Goal: Task Accomplishment & Management: Use online tool/utility

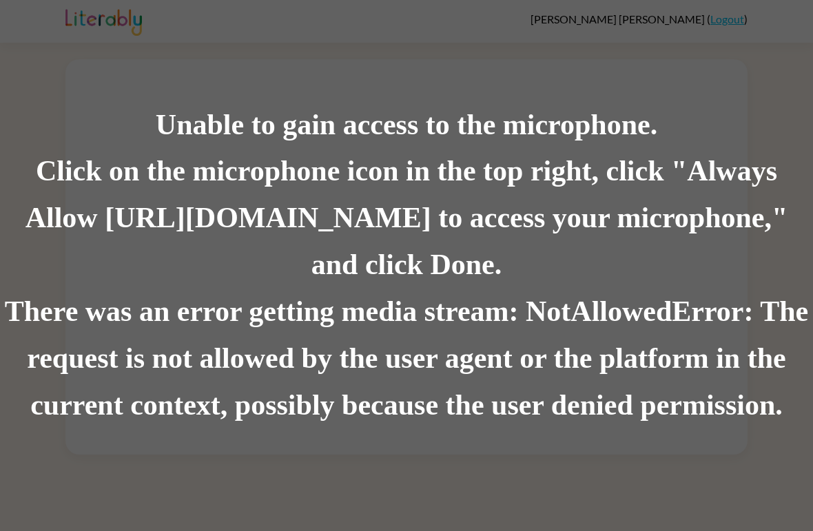
click at [421, 331] on div "There was an error getting media stream: NotAllowedError: The request is not al…" at bounding box center [406, 359] width 813 height 141
click at [225, 137] on div "Unable to gain access to the microphone." at bounding box center [406, 125] width 813 height 47
click at [430, 262] on div "Click on the microphone icon in the top right, click "Always Allow https://lite…" at bounding box center [406, 219] width 813 height 141
click at [430, 261] on div "Click on the microphone icon in the top right, click "Always Allow https://lite…" at bounding box center [406, 219] width 813 height 141
click at [690, 119] on div "Unable to gain access to the microphone." at bounding box center [406, 125] width 813 height 47
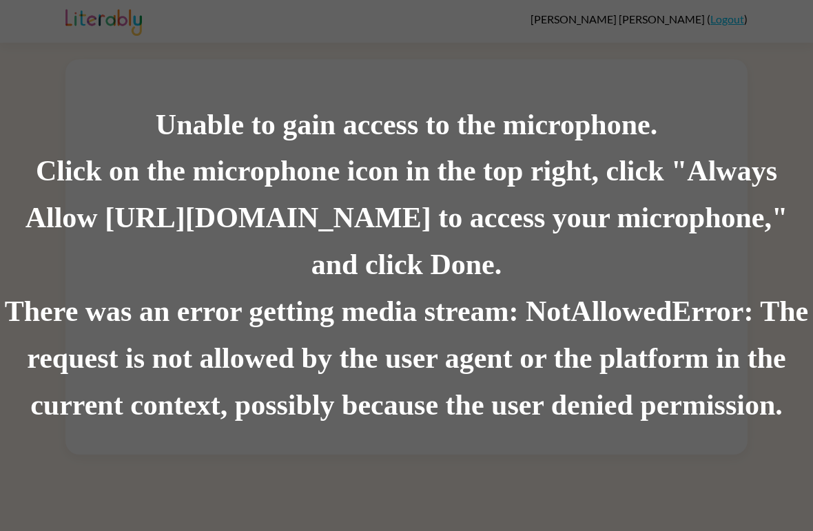
click at [720, 12] on div "Unable to gain access to the microphone. Click on the microphone icon in the to…" at bounding box center [406, 265] width 813 height 531
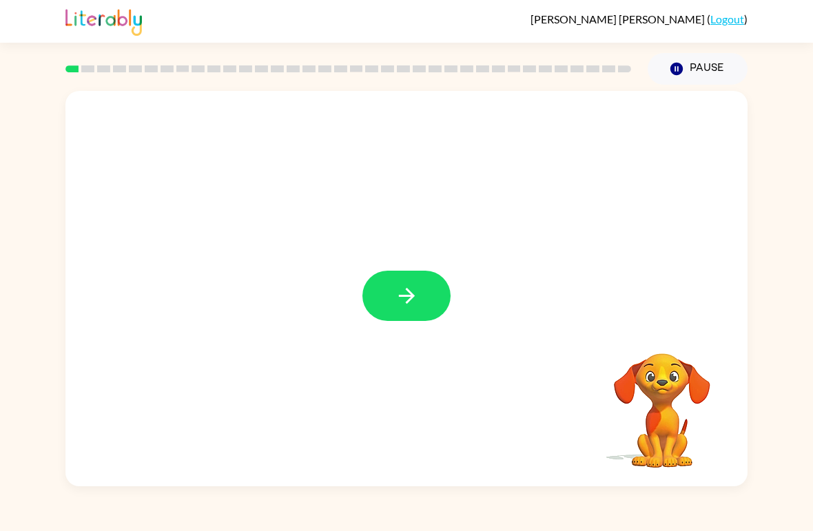
click at [416, 306] on icon "button" at bounding box center [407, 296] width 24 height 24
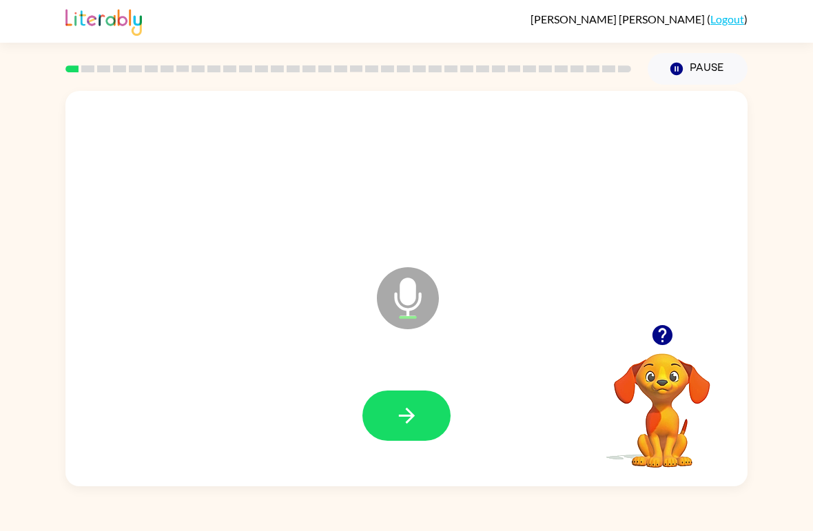
click at [430, 421] on button "button" at bounding box center [407, 416] width 88 height 50
click at [389, 408] on button "button" at bounding box center [407, 416] width 88 height 50
click at [409, 418] on icon "button" at bounding box center [407, 416] width 24 height 24
click at [403, 417] on icon "button" at bounding box center [406, 416] width 16 height 16
click at [401, 412] on icon "button" at bounding box center [407, 416] width 24 height 24
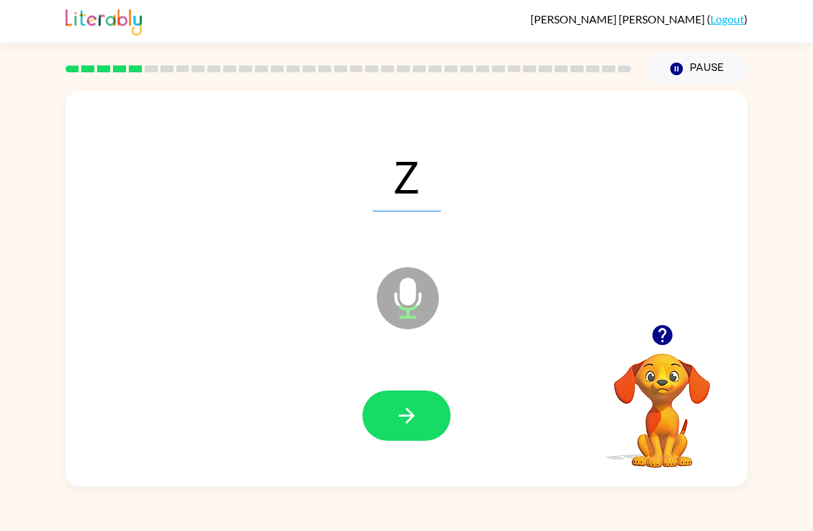
click at [384, 403] on button "button" at bounding box center [407, 416] width 88 height 50
click at [414, 421] on icon "button" at bounding box center [407, 416] width 24 height 24
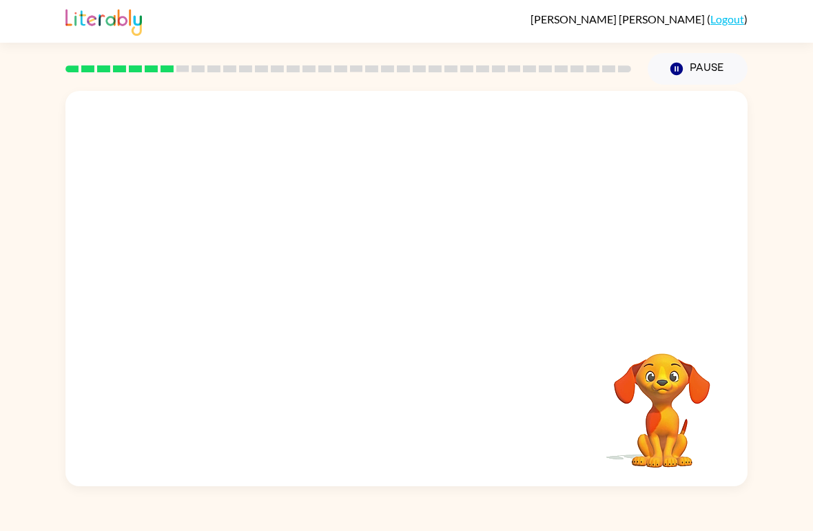
click at [712, 76] on button "Pause Pause" at bounding box center [698, 69] width 100 height 32
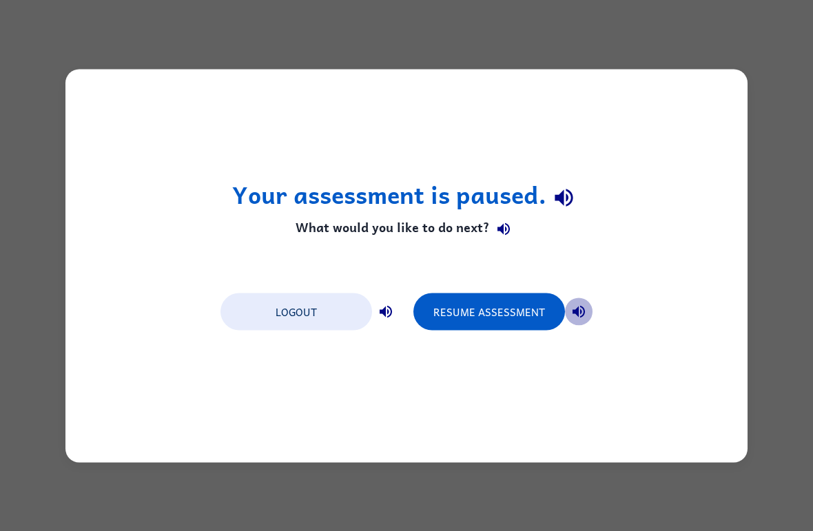
click at [571, 313] on icon "button" at bounding box center [579, 311] width 17 height 17
click at [500, 325] on button "Resume Assessment" at bounding box center [490, 311] width 152 height 37
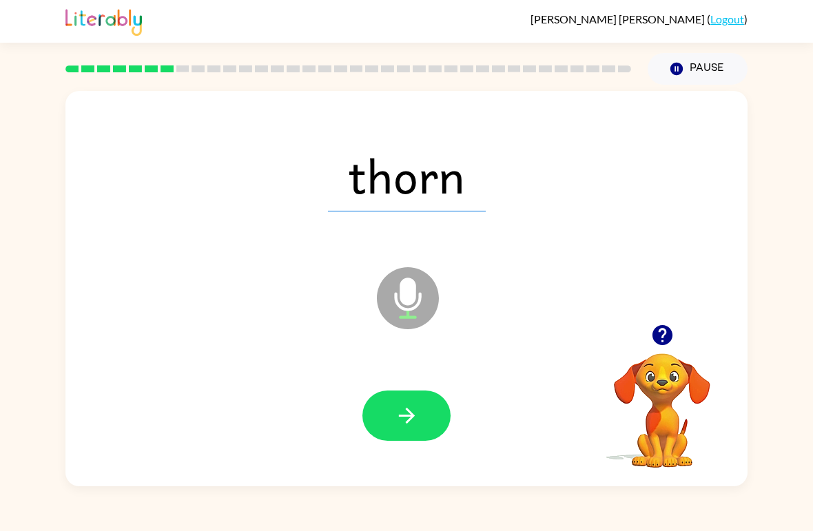
click at [409, 410] on icon "button" at bounding box center [407, 416] width 24 height 24
click at [410, 419] on icon "button" at bounding box center [406, 416] width 16 height 16
click at [401, 450] on div at bounding box center [406, 417] width 655 height 114
click at [383, 404] on button "button" at bounding box center [407, 416] width 88 height 50
click at [401, 401] on button "button" at bounding box center [407, 416] width 88 height 50
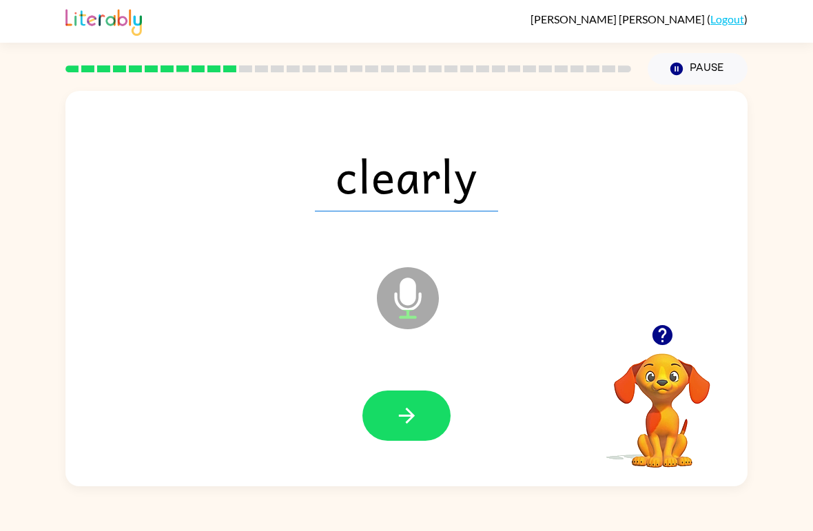
click at [404, 412] on icon "button" at bounding box center [407, 416] width 24 height 24
click at [388, 412] on button "button" at bounding box center [407, 416] width 88 height 50
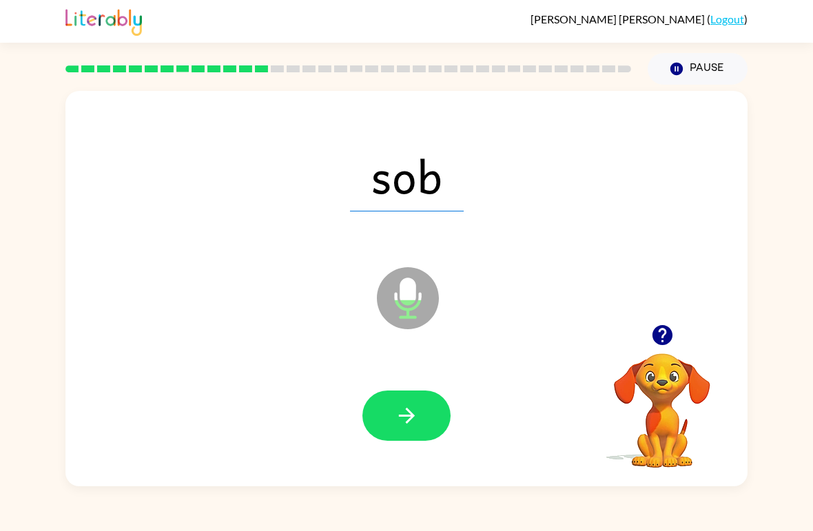
click at [387, 410] on button "button" at bounding box center [407, 416] width 88 height 50
click at [418, 417] on icon "button" at bounding box center [407, 416] width 24 height 24
click at [391, 406] on button "button" at bounding box center [407, 416] width 88 height 50
click at [401, 398] on button "button" at bounding box center [407, 416] width 88 height 50
click at [398, 406] on icon "button" at bounding box center [407, 416] width 24 height 24
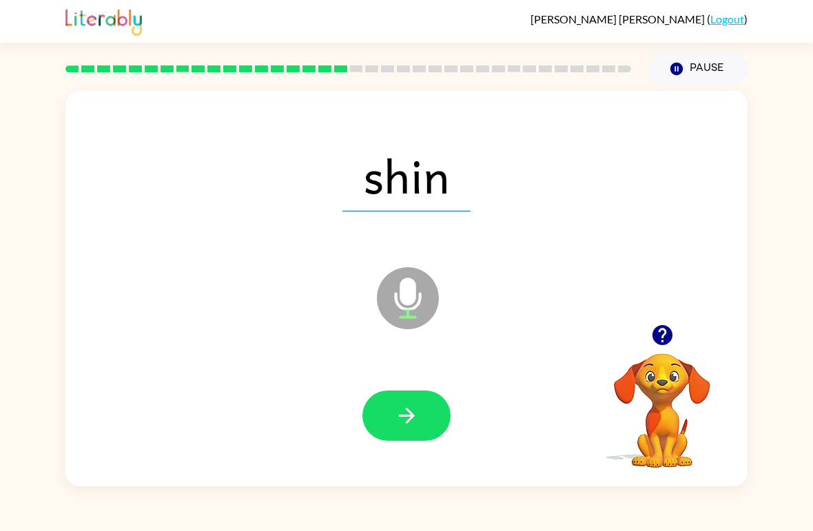
click at [422, 456] on div at bounding box center [406, 417] width 655 height 114
click at [401, 400] on button "button" at bounding box center [407, 416] width 88 height 50
click at [386, 408] on button "button" at bounding box center [407, 416] width 88 height 50
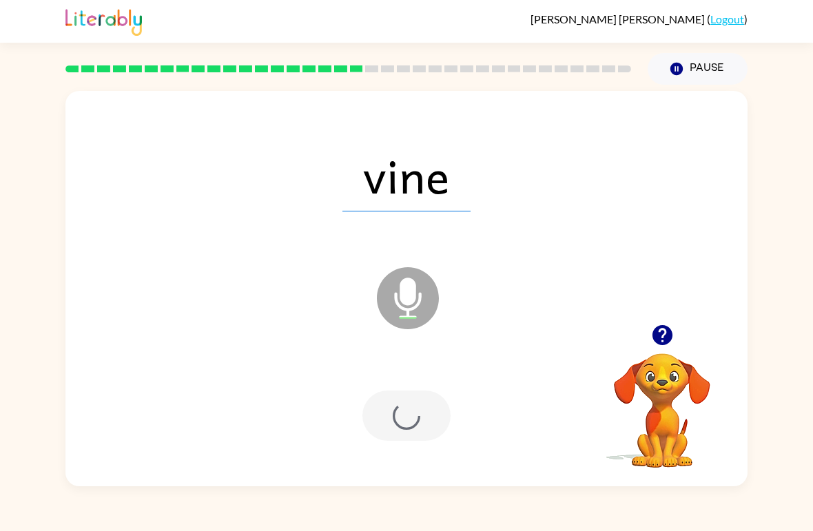
click at [386, 408] on div at bounding box center [407, 416] width 88 height 50
click at [395, 401] on div at bounding box center [407, 416] width 88 height 50
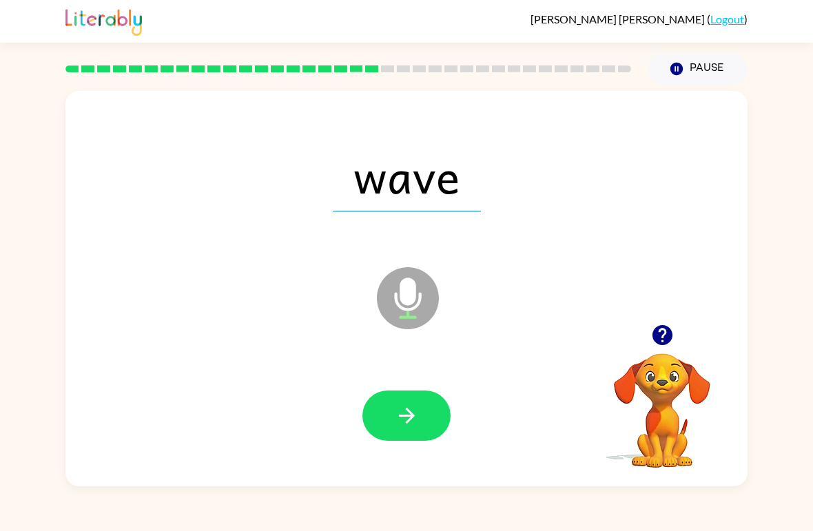
click at [408, 408] on icon "button" at bounding box center [407, 416] width 24 height 24
click at [397, 405] on icon "button" at bounding box center [407, 416] width 24 height 24
click at [404, 420] on icon "button" at bounding box center [407, 416] width 24 height 24
click at [364, 416] on button "button" at bounding box center [407, 416] width 88 height 50
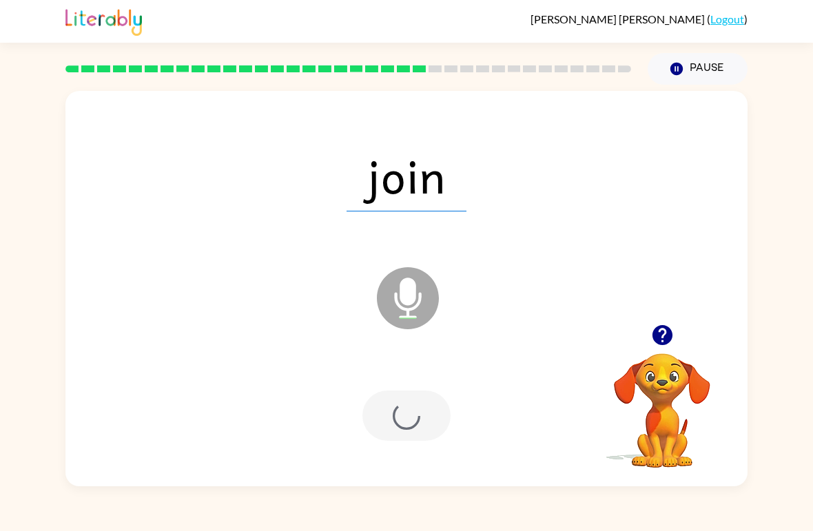
click at [395, 400] on div at bounding box center [407, 416] width 88 height 50
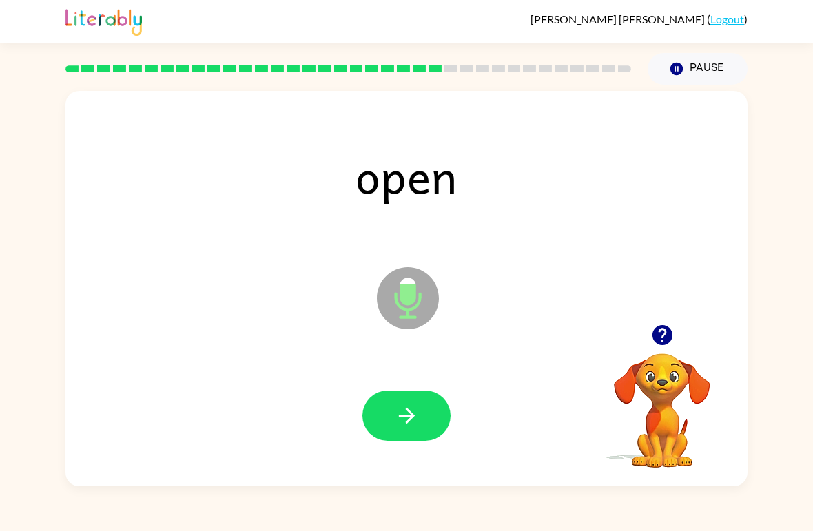
click at [401, 415] on icon "button" at bounding box center [407, 416] width 24 height 24
click at [383, 418] on button "button" at bounding box center [407, 416] width 88 height 50
click at [380, 395] on button "button" at bounding box center [407, 416] width 88 height 50
click at [376, 349] on icon "Microphone The Microphone is here when it is your turn to talk" at bounding box center [477, 315] width 207 height 103
click at [403, 428] on icon "button" at bounding box center [407, 416] width 24 height 24
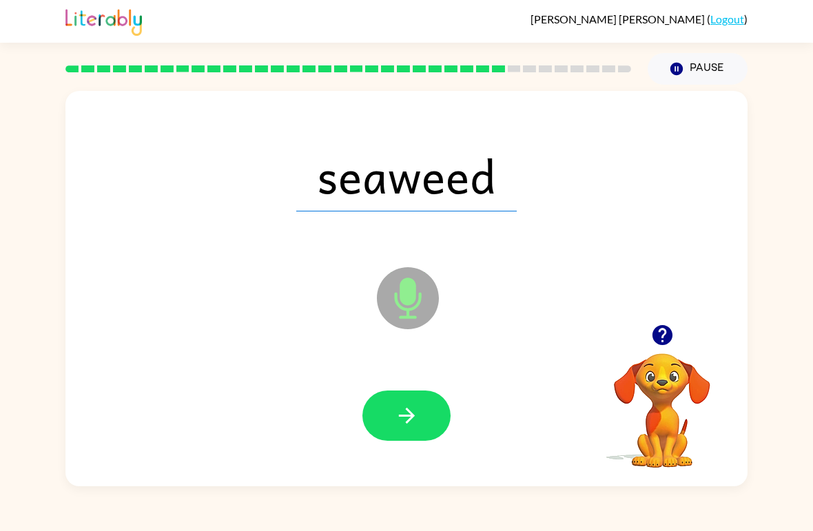
click at [403, 393] on button "button" at bounding box center [407, 416] width 88 height 50
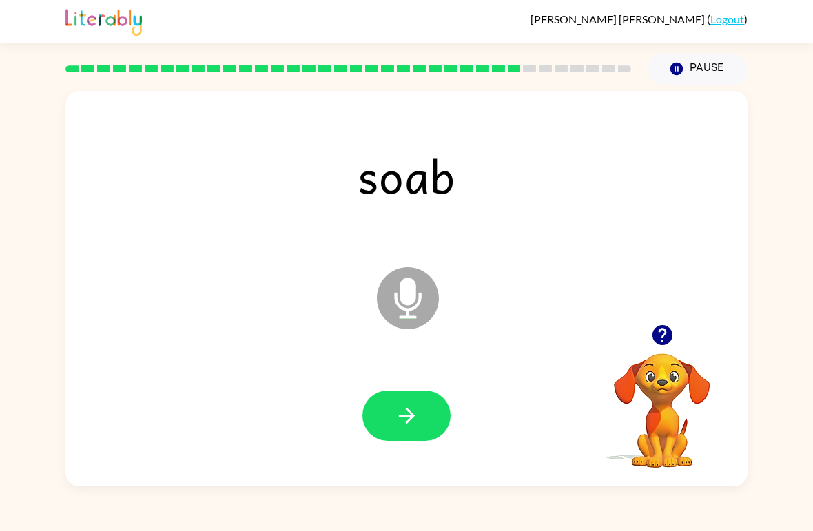
click at [427, 413] on button "button" at bounding box center [407, 416] width 88 height 50
click at [392, 403] on button "button" at bounding box center [407, 416] width 88 height 50
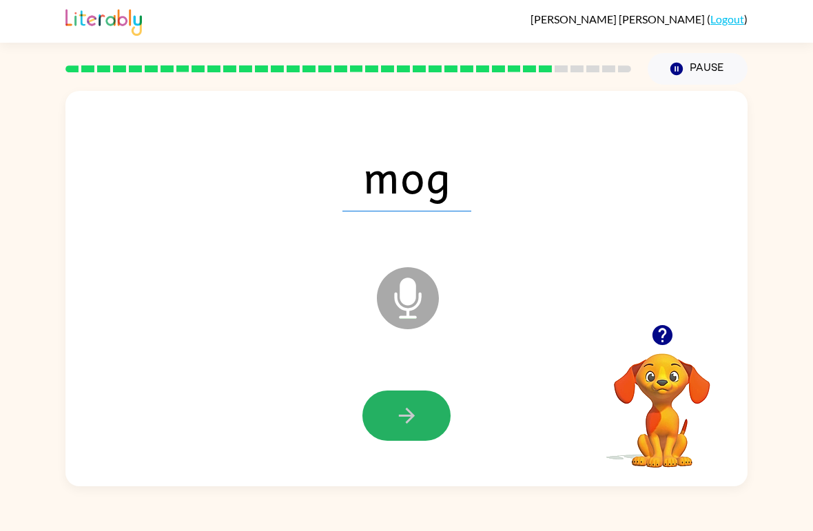
click at [396, 393] on button "button" at bounding box center [407, 416] width 88 height 50
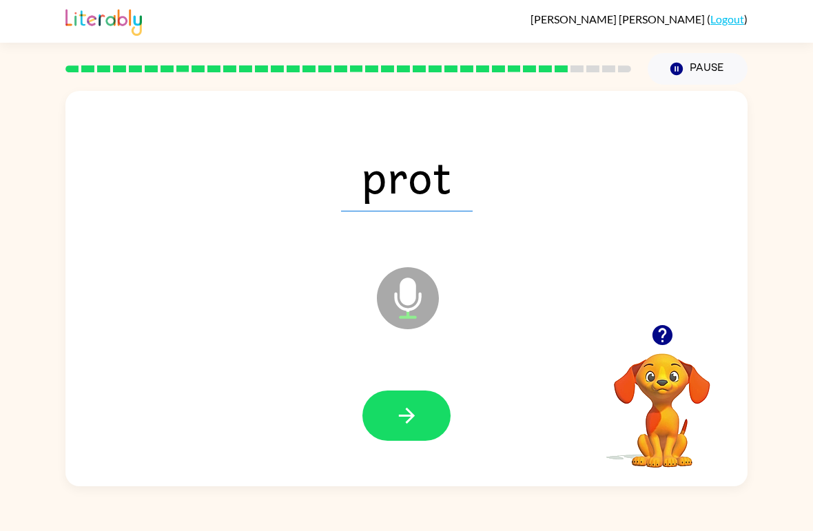
click at [409, 403] on button "button" at bounding box center [407, 416] width 88 height 50
click at [414, 417] on icon "button" at bounding box center [406, 416] width 16 height 16
click at [382, 405] on button "button" at bounding box center [407, 416] width 88 height 50
click at [378, 404] on button "button" at bounding box center [407, 416] width 88 height 50
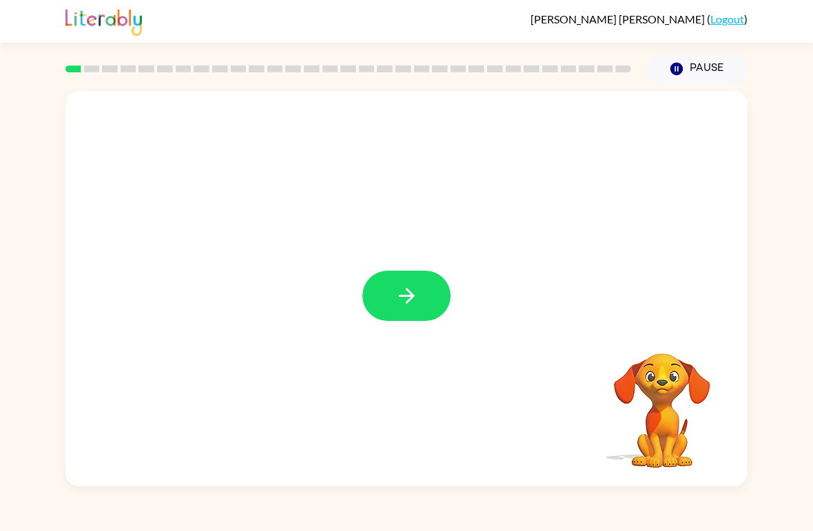
click at [414, 318] on button "button" at bounding box center [407, 296] width 88 height 50
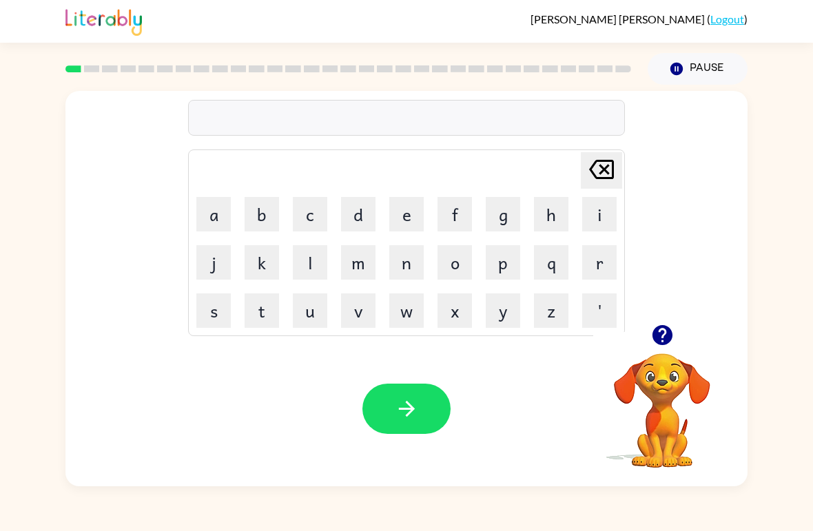
click at [614, 261] on button "r" at bounding box center [600, 262] width 34 height 34
click at [307, 318] on button "u" at bounding box center [310, 311] width 34 height 34
click at [252, 205] on button "b" at bounding box center [262, 214] width 34 height 34
click at [432, 407] on button "button" at bounding box center [407, 409] width 88 height 50
click at [362, 261] on button "m" at bounding box center [358, 262] width 34 height 34
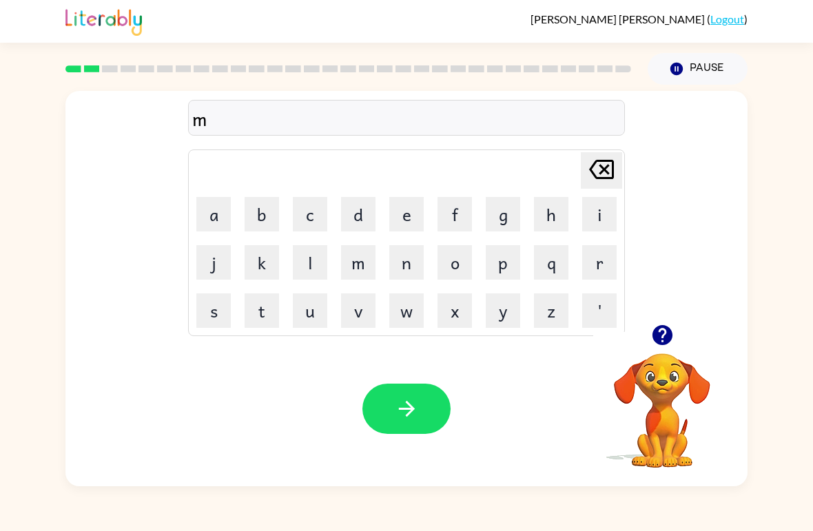
click at [449, 276] on button "o" at bounding box center [455, 262] width 34 height 34
click at [312, 320] on button "u" at bounding box center [310, 311] width 34 height 34
click at [266, 324] on button "t" at bounding box center [262, 311] width 34 height 34
click at [545, 225] on button "h" at bounding box center [551, 214] width 34 height 34
click at [412, 416] on icon "button" at bounding box center [407, 409] width 24 height 24
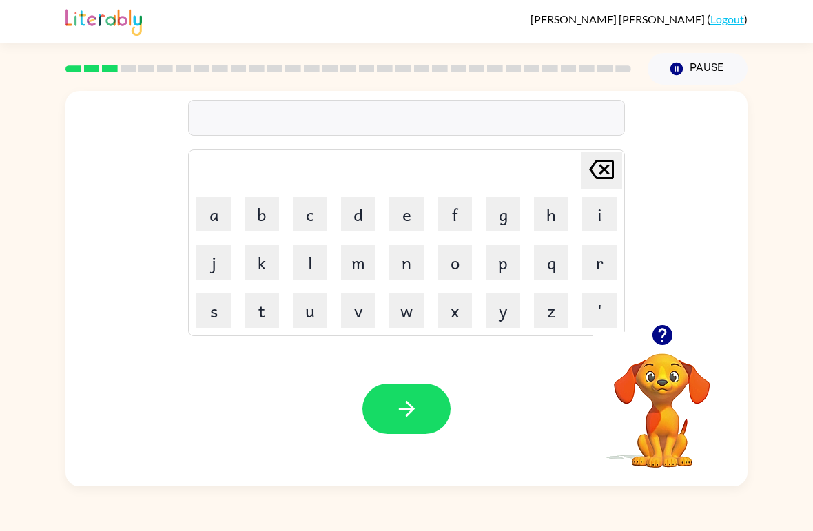
click at [354, 218] on button "d" at bounding box center [358, 214] width 34 height 34
click at [403, 216] on button "e" at bounding box center [406, 214] width 34 height 34
click at [226, 216] on button "a" at bounding box center [213, 214] width 34 height 34
click at [409, 258] on button "n" at bounding box center [406, 262] width 34 height 34
click at [385, 433] on button "button" at bounding box center [407, 409] width 88 height 50
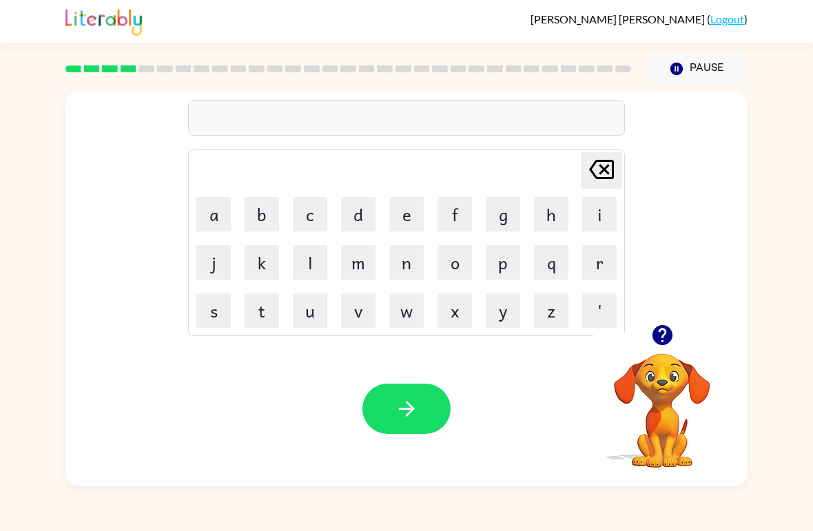
click at [241, 315] on td "t" at bounding box center [262, 310] width 47 height 47
click at [225, 317] on button "s" at bounding box center [213, 311] width 34 height 34
click at [498, 269] on button "p" at bounding box center [503, 262] width 34 height 34
click at [452, 257] on button "o" at bounding box center [455, 262] width 34 height 34
click at [251, 324] on button "t" at bounding box center [262, 311] width 34 height 34
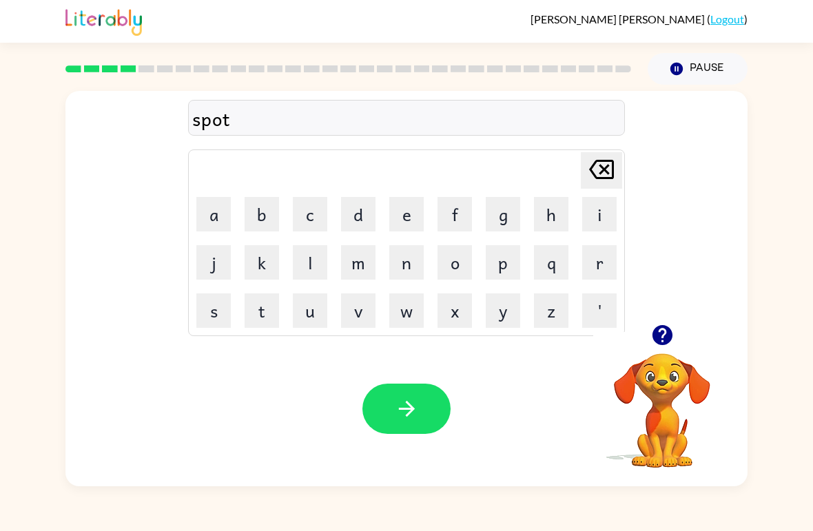
click at [409, 401] on icon "button" at bounding box center [407, 409] width 24 height 24
click at [230, 310] on button "s" at bounding box center [213, 311] width 34 height 34
click at [409, 312] on button "w" at bounding box center [406, 311] width 34 height 34
click at [658, 396] on video "Your browser must support playing .mp4 files to use Literably. Please try using…" at bounding box center [663, 401] width 138 height 138
click at [661, 336] on icon "button" at bounding box center [662, 335] width 20 height 20
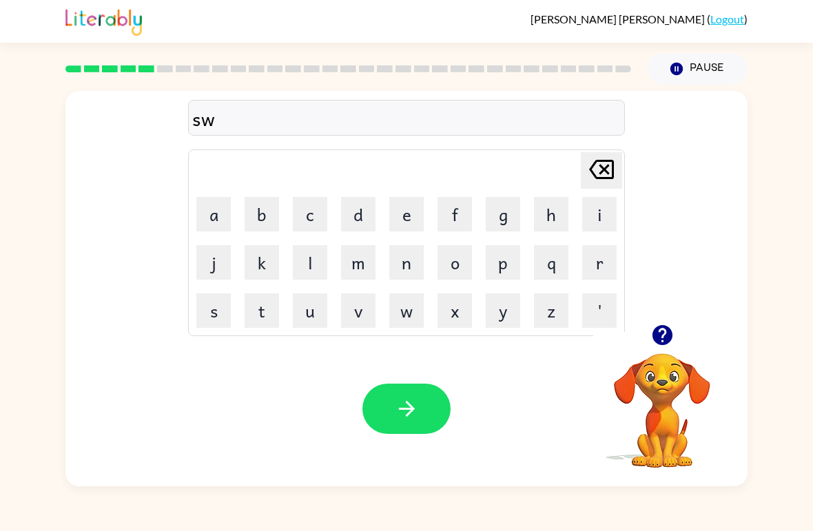
click at [403, 210] on button "e" at bounding box center [406, 214] width 34 height 34
click at [491, 259] on button "p" at bounding box center [503, 262] width 34 height 34
click at [263, 307] on button "t" at bounding box center [262, 311] width 34 height 34
click at [396, 401] on icon "button" at bounding box center [407, 409] width 24 height 24
click at [516, 248] on button "p" at bounding box center [503, 262] width 34 height 34
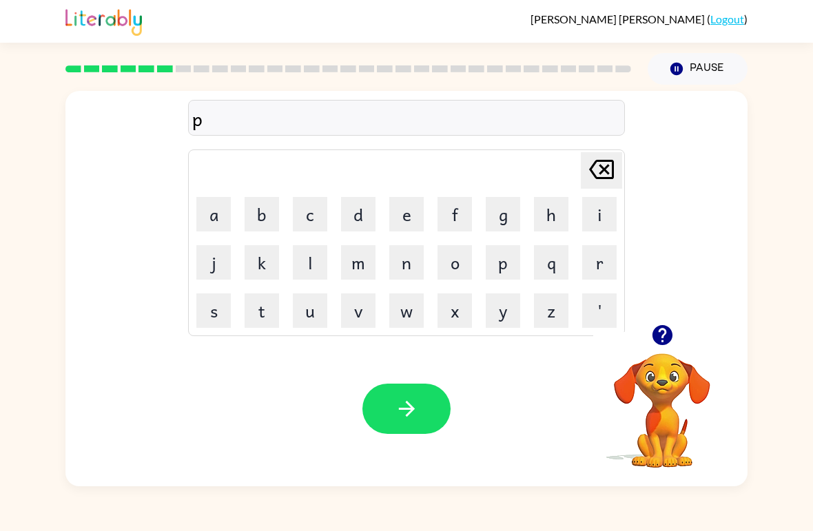
click at [589, 218] on button "i" at bounding box center [600, 214] width 34 height 34
click at [305, 260] on button "l" at bounding box center [310, 262] width 34 height 34
click at [398, 225] on button "e" at bounding box center [406, 214] width 34 height 34
click at [415, 400] on icon "button" at bounding box center [407, 409] width 24 height 24
click at [313, 209] on button "c" at bounding box center [310, 214] width 34 height 34
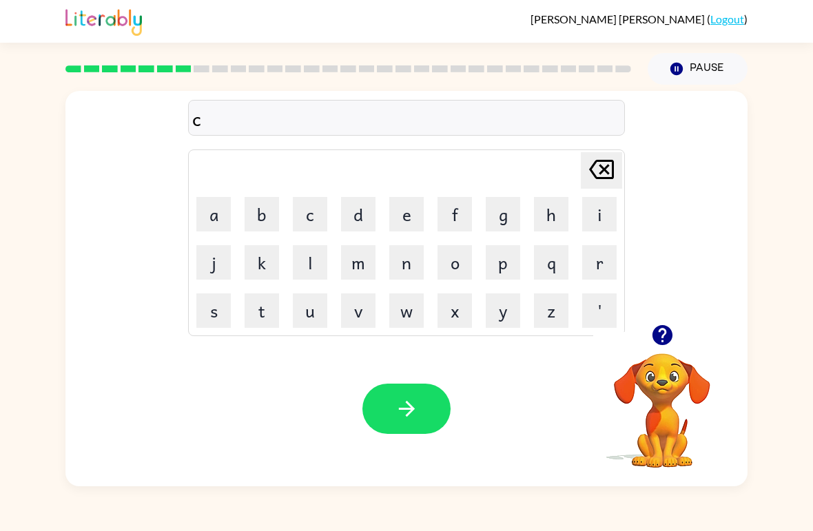
click at [228, 209] on button "a" at bounding box center [213, 214] width 34 height 34
click at [373, 204] on button "d" at bounding box center [358, 214] width 34 height 34
click at [309, 266] on button "l" at bounding box center [310, 262] width 34 height 34
click at [421, 201] on button "e" at bounding box center [406, 214] width 34 height 34
click at [419, 385] on button "button" at bounding box center [407, 409] width 88 height 50
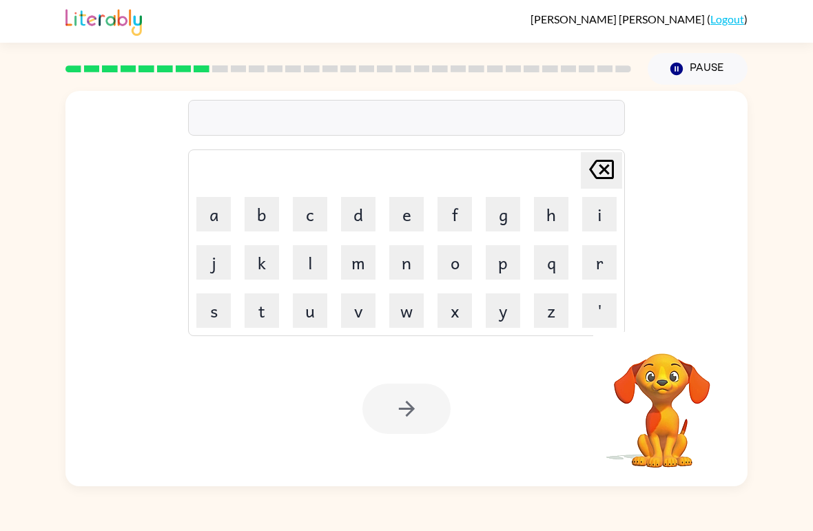
click at [703, 82] on button "Pause Pause" at bounding box center [698, 69] width 100 height 32
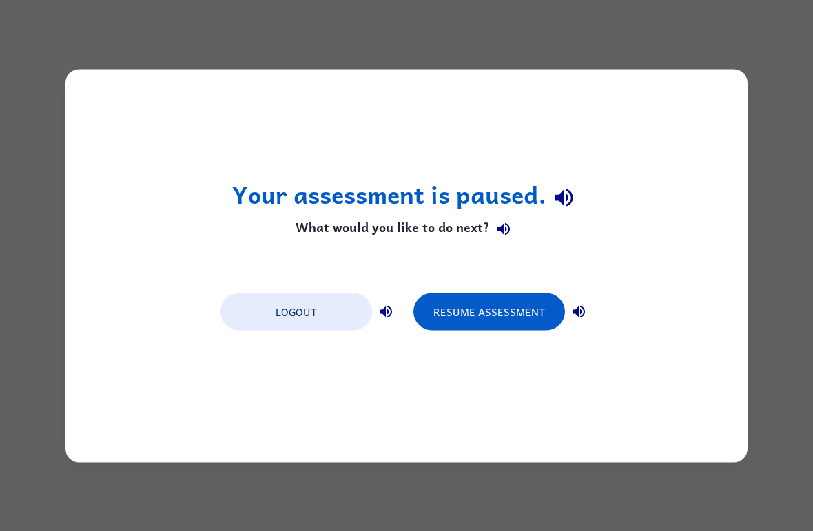
click at [519, 308] on button "Resume Assessment" at bounding box center [490, 311] width 152 height 37
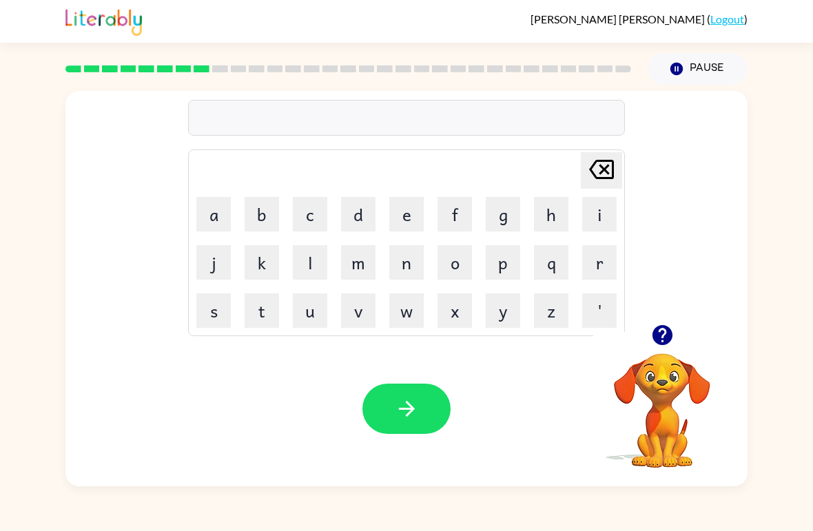
click at [258, 203] on button "b" at bounding box center [262, 214] width 34 height 34
click at [214, 214] on button "a" at bounding box center [213, 214] width 34 height 34
click at [258, 315] on button "t" at bounding box center [262, 311] width 34 height 34
click at [538, 221] on button "h" at bounding box center [551, 214] width 34 height 34
click at [398, 390] on button "button" at bounding box center [407, 409] width 88 height 50
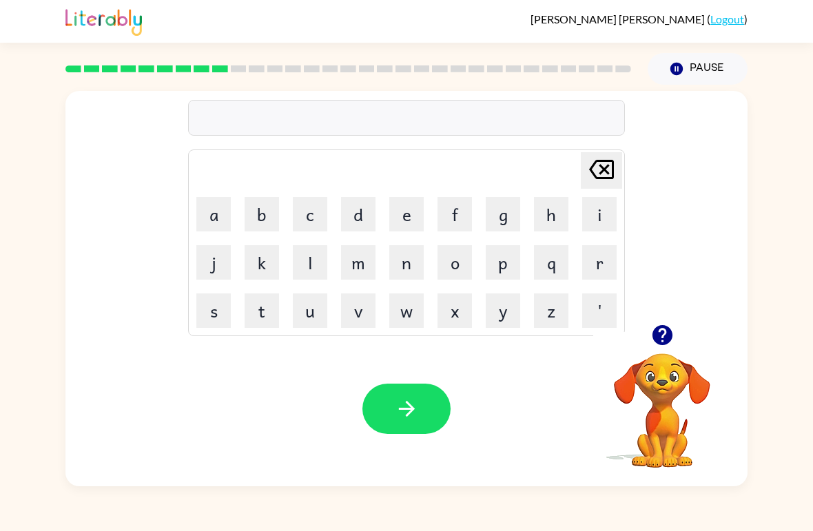
click at [309, 227] on button "c" at bounding box center [310, 214] width 34 height 34
click at [443, 274] on button "o" at bounding box center [455, 262] width 34 height 34
click at [611, 164] on icon "Delete Delete last character input" at bounding box center [601, 169] width 33 height 33
click at [322, 257] on button "l" at bounding box center [310, 262] width 34 height 34
click at [454, 260] on button "o" at bounding box center [455, 262] width 34 height 34
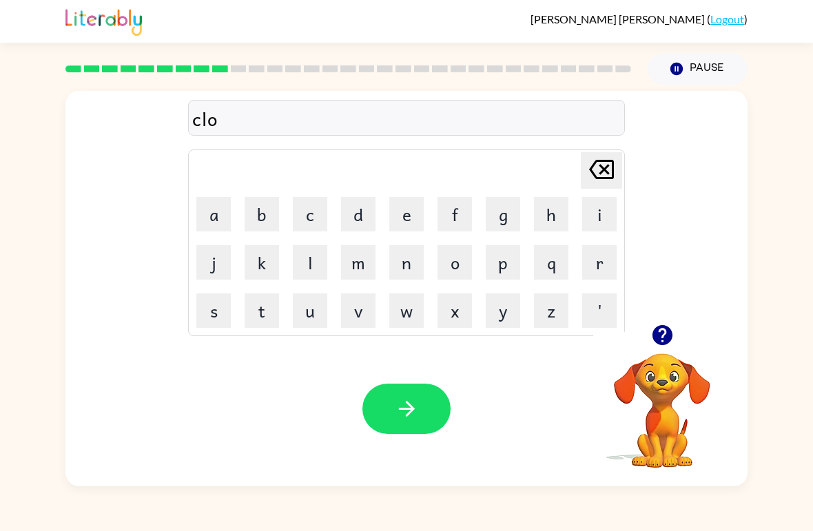
click at [401, 327] on button "w" at bounding box center [406, 311] width 34 height 34
click at [404, 268] on button "n" at bounding box center [406, 262] width 34 height 34
click at [410, 412] on icon "button" at bounding box center [406, 409] width 16 height 16
click at [208, 322] on button "s" at bounding box center [213, 311] width 34 height 34
click at [538, 222] on button "h" at bounding box center [551, 214] width 34 height 34
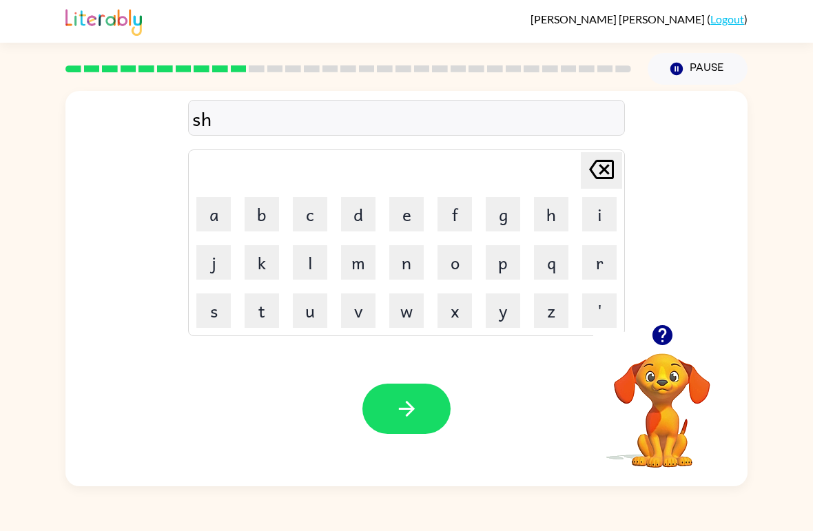
click at [459, 271] on button "o" at bounding box center [455, 262] width 34 height 34
click at [311, 220] on button "c" at bounding box center [310, 214] width 34 height 34
click at [259, 261] on button "k" at bounding box center [262, 262] width 34 height 34
click at [425, 403] on button "button" at bounding box center [407, 409] width 88 height 50
click at [508, 204] on button "g" at bounding box center [503, 214] width 34 height 34
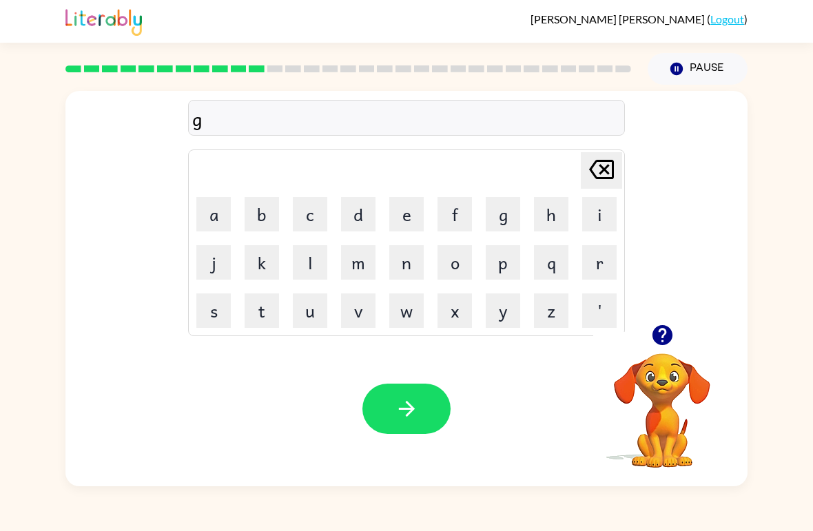
click at [203, 216] on button "a" at bounding box center [213, 214] width 34 height 34
click at [561, 316] on button "z" at bounding box center [551, 311] width 34 height 34
click at [421, 401] on button "button" at bounding box center [407, 409] width 88 height 50
click at [417, 206] on button "e" at bounding box center [406, 214] width 34 height 34
click at [453, 307] on button "x" at bounding box center [455, 311] width 34 height 34
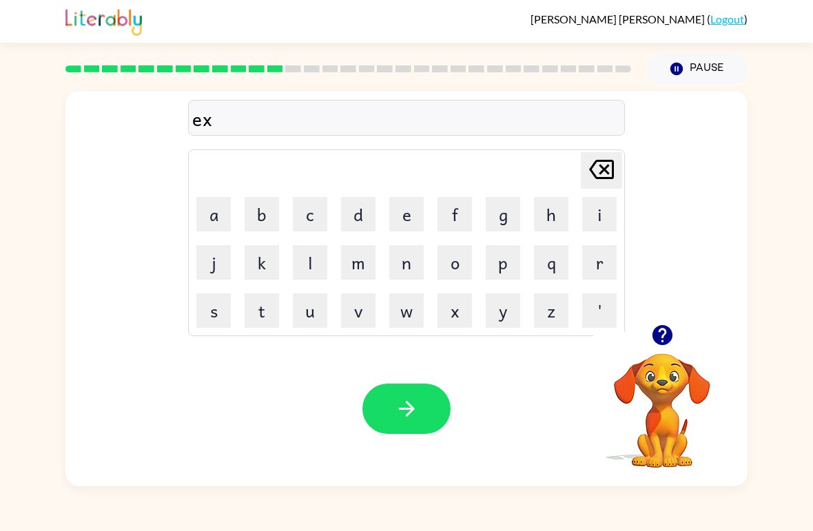
click at [501, 265] on button "p" at bounding box center [503, 262] width 34 height 34
click at [309, 261] on button "l" at bounding box center [310, 262] width 34 height 34
click at [368, 211] on button "d" at bounding box center [358, 214] width 34 height 34
click at [418, 389] on button "button" at bounding box center [407, 409] width 88 height 50
click at [214, 303] on button "s" at bounding box center [213, 311] width 34 height 34
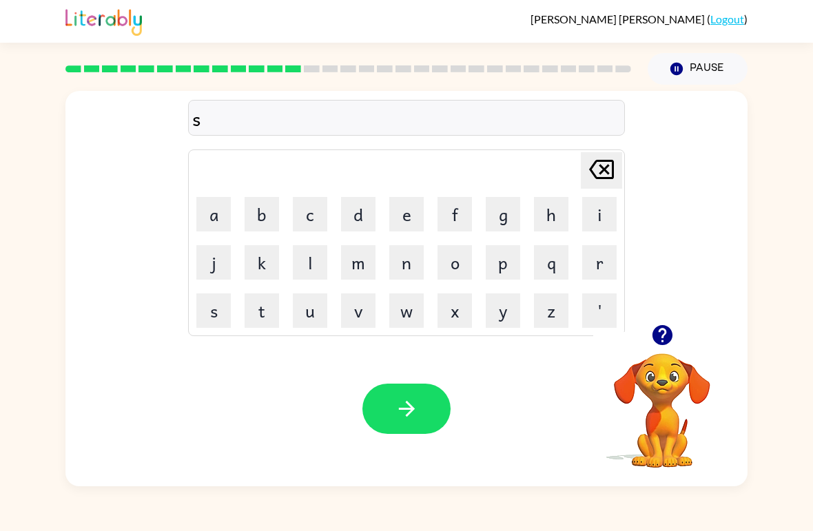
click at [410, 312] on button "w" at bounding box center [406, 311] width 34 height 34
click at [413, 219] on button "e" at bounding box center [406, 214] width 34 height 34
click at [422, 201] on button "e" at bounding box center [406, 214] width 34 height 34
click at [290, 298] on td "u" at bounding box center [310, 310] width 47 height 47
click at [270, 321] on button "t" at bounding box center [262, 311] width 34 height 34
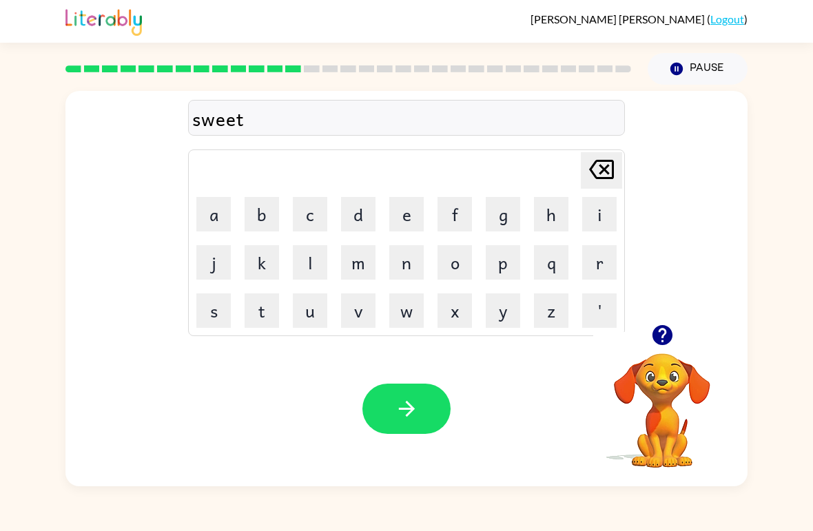
click at [389, 280] on td "n" at bounding box center [406, 262] width 47 height 47
click at [423, 261] on button "n" at bounding box center [406, 262] width 34 height 34
click at [600, 215] on button "i" at bounding box center [600, 214] width 34 height 34
click at [218, 310] on button "s" at bounding box center [213, 311] width 34 height 34
click at [392, 392] on button "button" at bounding box center [407, 409] width 88 height 50
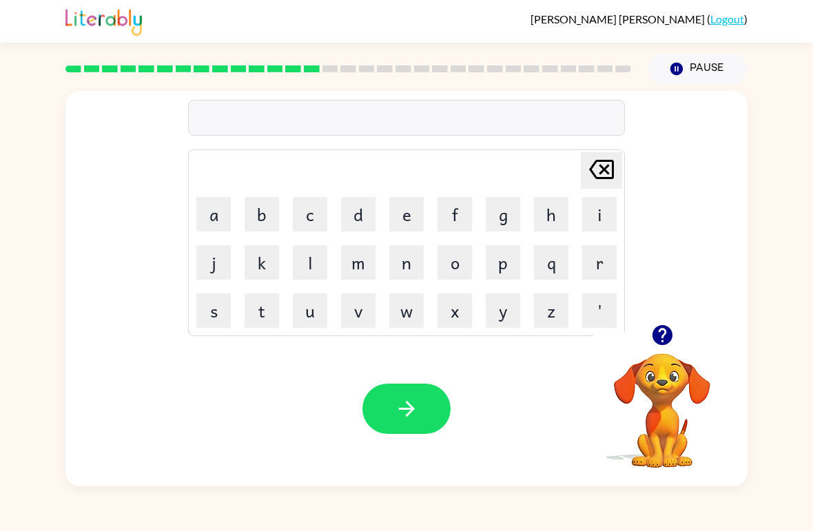
click at [538, 205] on button "h" at bounding box center [551, 214] width 34 height 34
click at [596, 210] on button "i" at bounding box center [600, 214] width 34 height 34
click at [500, 272] on button "p" at bounding box center [503, 262] width 34 height 34
click at [462, 263] on button "o" at bounding box center [455, 262] width 34 height 34
click at [405, 316] on button "w" at bounding box center [406, 311] width 34 height 34
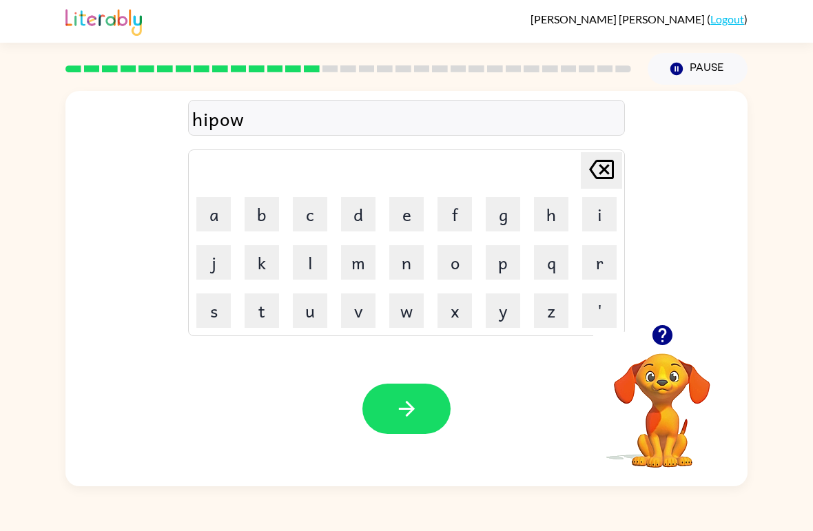
click at [381, 390] on button "button" at bounding box center [407, 409] width 88 height 50
click at [451, 221] on button "f" at bounding box center [455, 214] width 34 height 34
click at [598, 265] on button "r" at bounding box center [600, 262] width 34 height 34
click at [607, 172] on icon at bounding box center [601, 169] width 25 height 19
click at [447, 265] on button "o" at bounding box center [455, 262] width 34 height 34
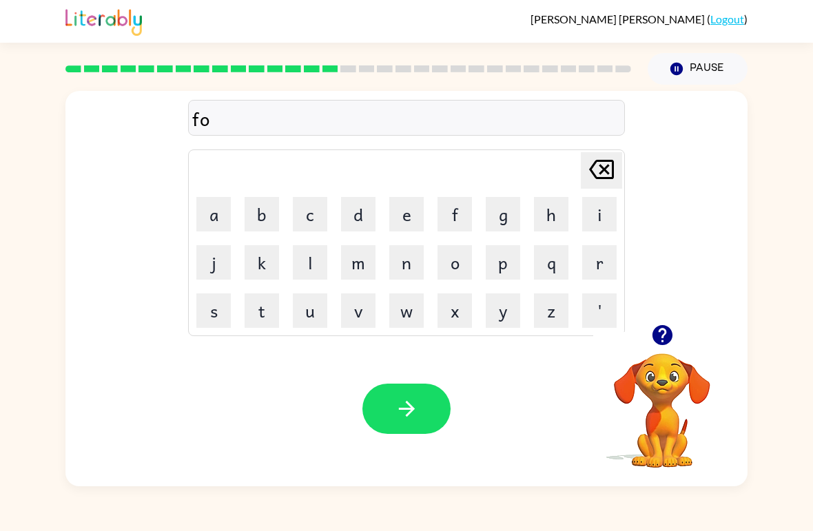
click at [581, 283] on td "r" at bounding box center [599, 262] width 47 height 47
click at [598, 256] on button "r" at bounding box center [600, 262] width 34 height 34
click at [265, 251] on button "k" at bounding box center [262, 262] width 34 height 34
click at [430, 434] on button "button" at bounding box center [407, 409] width 88 height 50
click at [421, 327] on button "w" at bounding box center [406, 311] width 34 height 34
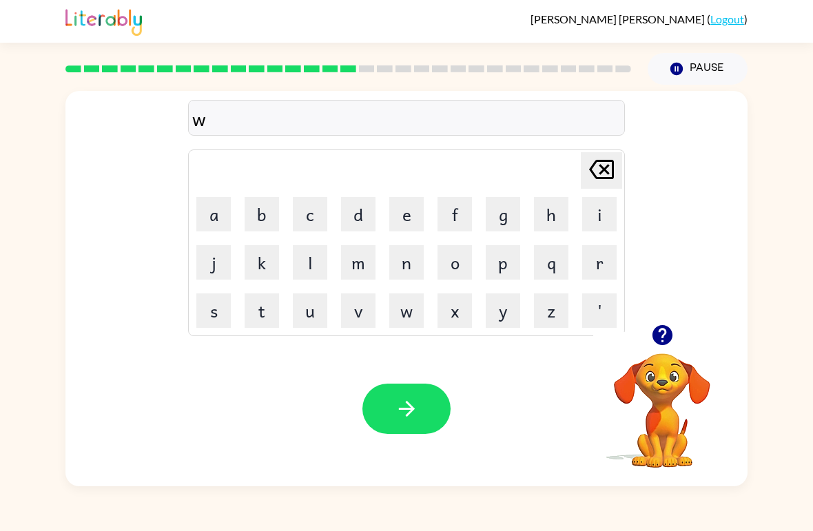
click at [409, 209] on button "e" at bounding box center [406, 214] width 34 height 34
click at [278, 216] on button "b" at bounding box center [262, 214] width 34 height 34
click at [406, 404] on icon "button" at bounding box center [407, 409] width 24 height 24
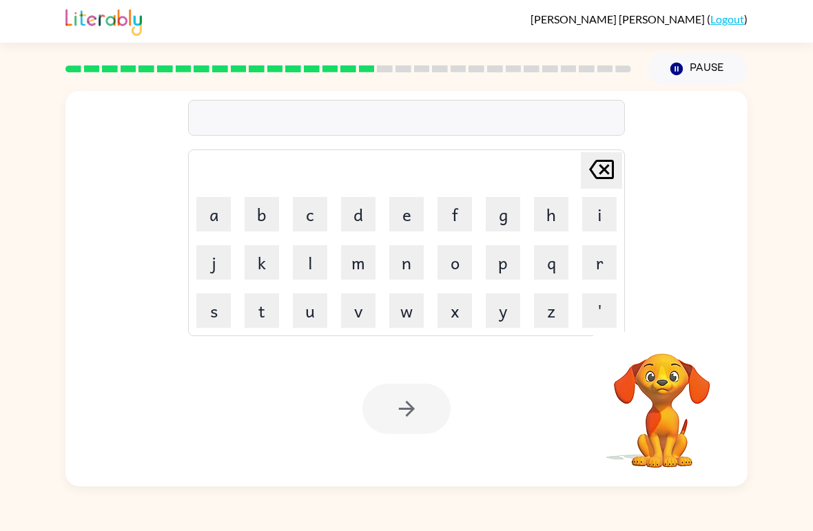
click at [222, 296] on button "s" at bounding box center [213, 311] width 34 height 34
click at [305, 269] on button "l" at bounding box center [310, 262] width 34 height 34
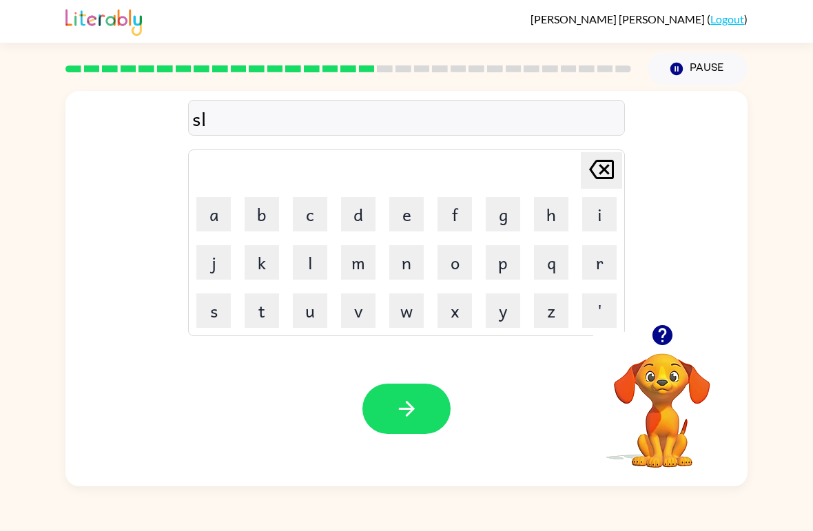
click at [416, 210] on button "e" at bounding box center [406, 214] width 34 height 34
click at [497, 257] on button "p" at bounding box center [503, 262] width 34 height 34
click at [260, 313] on button "t" at bounding box center [262, 311] width 34 height 34
click at [403, 418] on icon "button" at bounding box center [407, 409] width 24 height 24
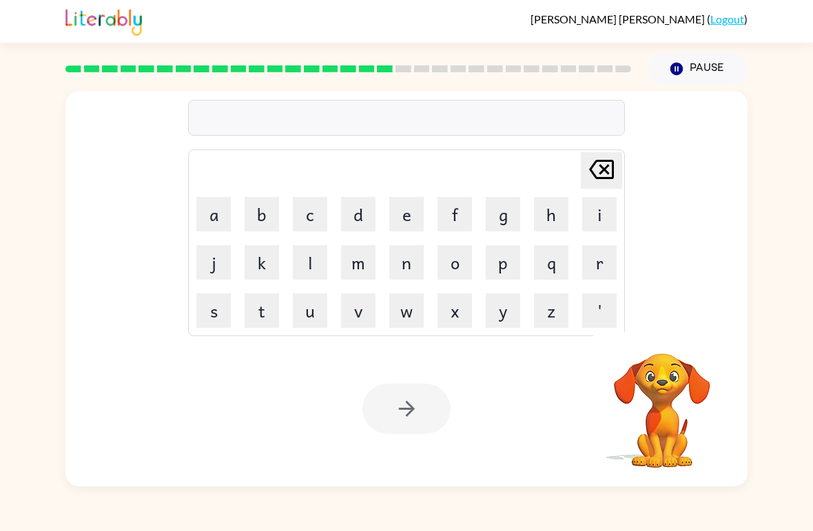
click at [546, 214] on button "h" at bounding box center [551, 214] width 34 height 34
click at [214, 205] on button "a" at bounding box center [213, 214] width 34 height 34
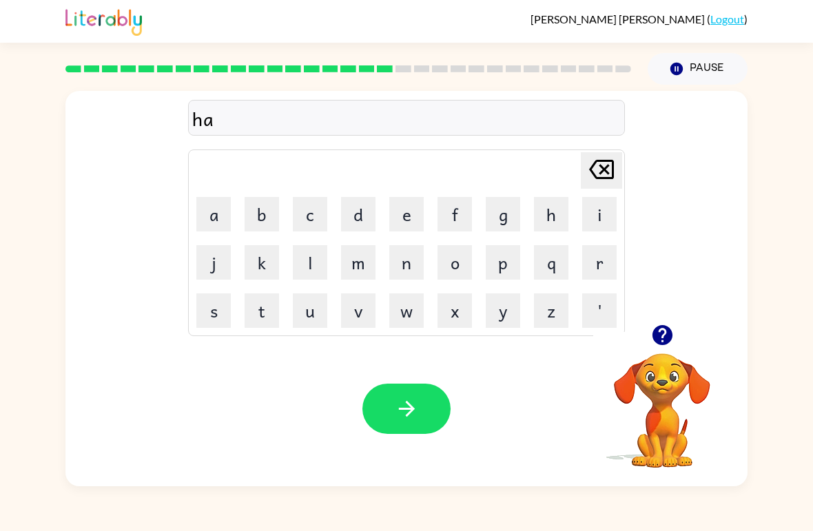
click at [580, 252] on td "r" at bounding box center [599, 262] width 47 height 47
click at [602, 267] on button "r" at bounding box center [600, 262] width 34 height 34
click at [369, 213] on button "d" at bounding box center [358, 214] width 34 height 34
click at [400, 405] on icon "button" at bounding box center [407, 409] width 24 height 24
click at [660, 323] on button "button" at bounding box center [662, 335] width 35 height 35
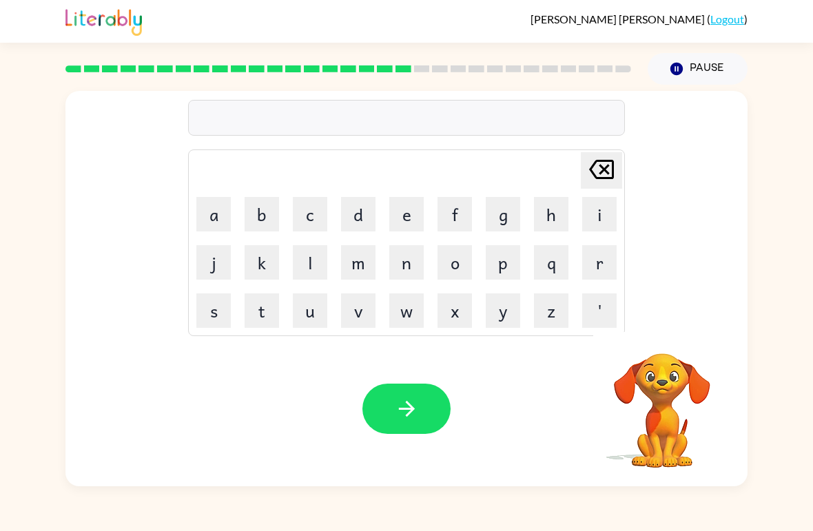
click at [601, 265] on button "r" at bounding box center [600, 262] width 34 height 34
click at [446, 265] on button "o" at bounding box center [455, 262] width 34 height 34
click at [367, 221] on button "d" at bounding box center [358, 214] width 34 height 34
click at [436, 401] on button "button" at bounding box center [407, 409] width 88 height 50
click at [629, 229] on div "Delete Delete last character input a b c d e f g h i j k l m n o p q r s t u v …" at bounding box center [406, 208] width 682 height 234
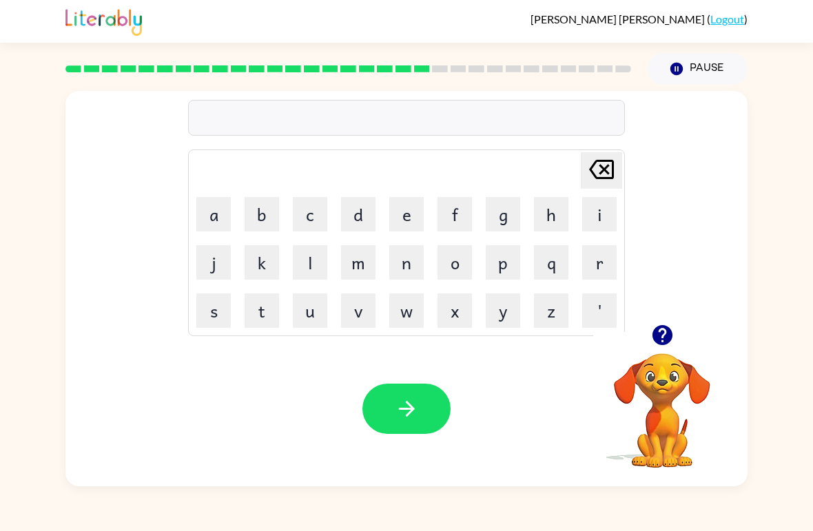
click at [591, 265] on button "r" at bounding box center [600, 262] width 34 height 34
click at [406, 203] on button "e" at bounding box center [406, 214] width 34 height 34
click at [398, 223] on button "e" at bounding box center [406, 214] width 34 height 34
click at [620, 173] on button "Delete Delete last character input" at bounding box center [601, 170] width 41 height 37
click at [214, 317] on button "s" at bounding box center [213, 311] width 34 height 34
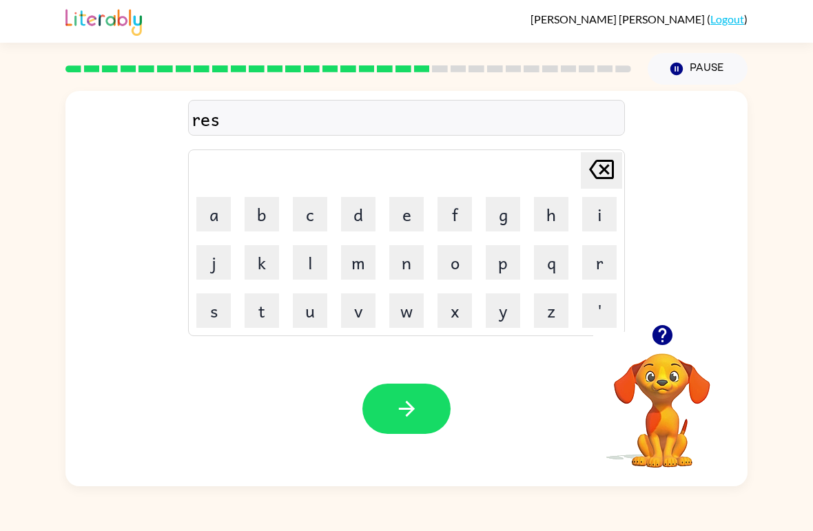
click at [245, 332] on td "t" at bounding box center [262, 310] width 47 height 47
click at [272, 312] on button "t" at bounding box center [262, 311] width 34 height 34
click at [351, 203] on button "d" at bounding box center [358, 214] width 34 height 34
click at [612, 210] on button "i" at bounding box center [600, 214] width 34 height 34
click at [363, 201] on button "d" at bounding box center [358, 214] width 34 height 34
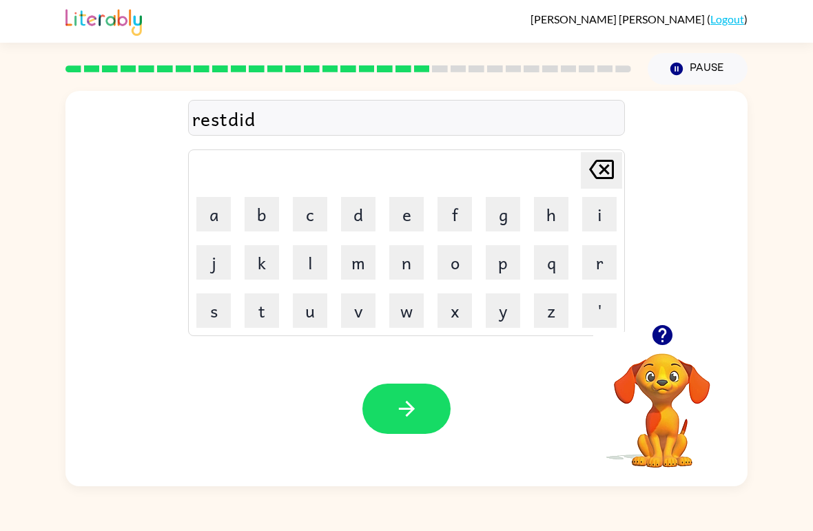
click at [385, 385] on button "button" at bounding box center [407, 409] width 88 height 50
click at [421, 315] on button "w" at bounding box center [406, 311] width 34 height 34
click at [205, 216] on button "a" at bounding box center [213, 214] width 34 height 34
click at [265, 268] on button "k" at bounding box center [262, 262] width 34 height 34
click at [398, 224] on button "e" at bounding box center [406, 214] width 34 height 34
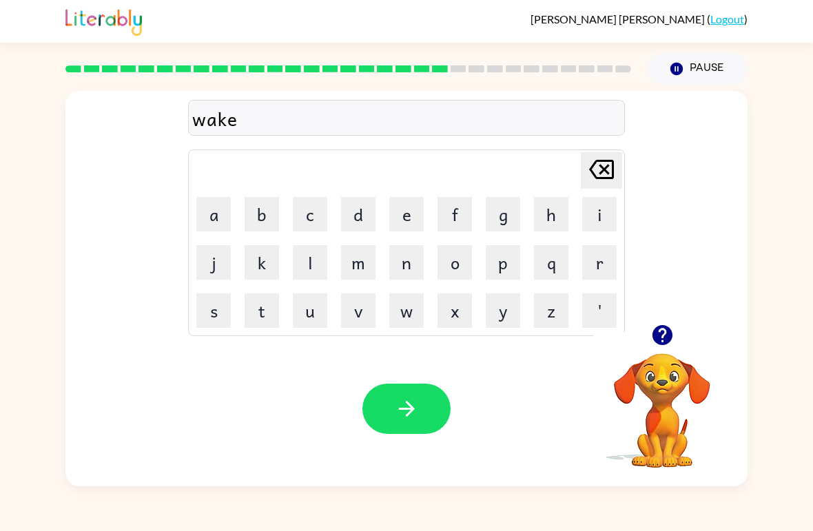
click at [412, 418] on icon "button" at bounding box center [407, 409] width 24 height 24
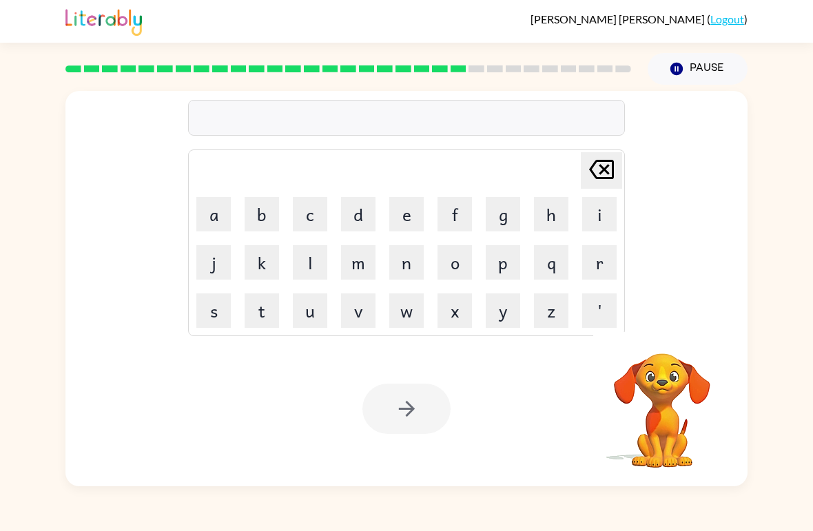
click at [210, 320] on button "s" at bounding box center [213, 311] width 34 height 34
click at [417, 276] on button "n" at bounding box center [406, 262] width 34 height 34
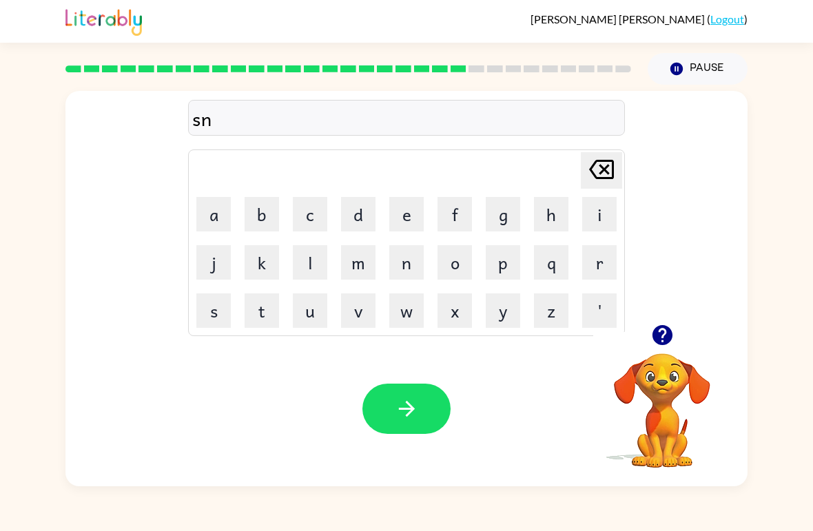
click at [458, 278] on button "o" at bounding box center [455, 262] width 34 height 34
click at [405, 314] on button "w" at bounding box center [406, 311] width 34 height 34
click at [354, 267] on button "m" at bounding box center [358, 262] width 34 height 34
click at [198, 202] on button "a" at bounding box center [213, 214] width 34 height 34
click at [405, 270] on button "n" at bounding box center [406, 262] width 34 height 34
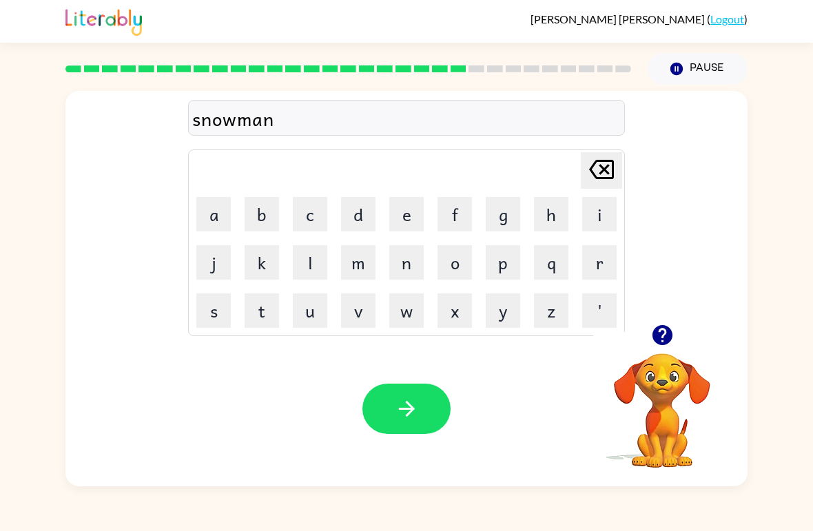
click at [398, 408] on icon "button" at bounding box center [407, 409] width 24 height 24
click at [363, 317] on button "v" at bounding box center [358, 311] width 34 height 34
click at [603, 188] on div "Delete Delete last character input" at bounding box center [601, 170] width 33 height 35
click at [408, 307] on button "w" at bounding box center [406, 311] width 34 height 34
click at [604, 211] on button "i" at bounding box center [600, 214] width 34 height 34
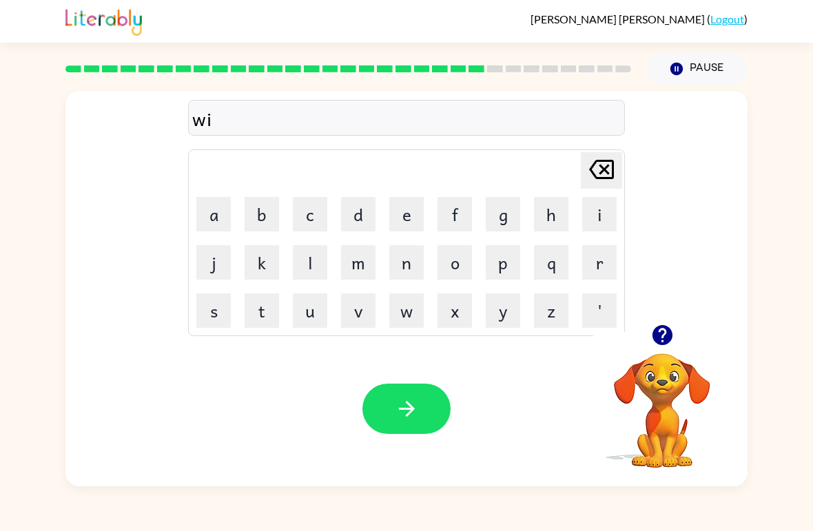
click at [407, 272] on button "n" at bounding box center [406, 262] width 34 height 34
click at [267, 307] on button "t" at bounding box center [262, 311] width 34 height 34
click at [387, 230] on td "e" at bounding box center [406, 214] width 47 height 47
click at [407, 216] on button "e" at bounding box center [406, 214] width 34 height 34
click at [589, 267] on button "r" at bounding box center [600, 262] width 34 height 34
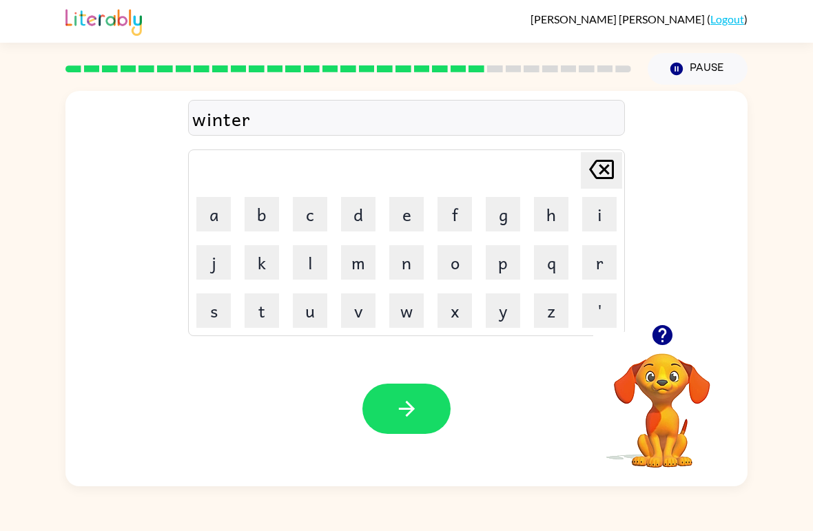
click at [434, 385] on button "button" at bounding box center [407, 409] width 88 height 50
click at [309, 207] on button "c" at bounding box center [310, 214] width 34 height 34
click at [555, 222] on button "h" at bounding box center [551, 214] width 34 height 34
click at [421, 225] on button "e" at bounding box center [406, 214] width 34 height 34
click at [223, 315] on button "s" at bounding box center [213, 311] width 34 height 34
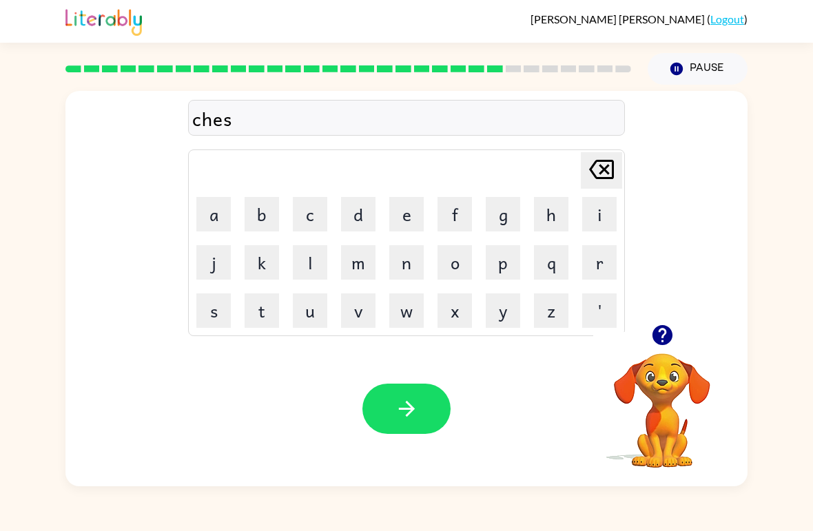
click at [257, 318] on button "t" at bounding box center [262, 311] width 34 height 34
click at [395, 392] on button "button" at bounding box center [407, 409] width 88 height 50
click at [214, 299] on button "s" at bounding box center [213, 311] width 34 height 34
click at [460, 251] on button "o" at bounding box center [455, 262] width 34 height 34
click at [298, 327] on button "u" at bounding box center [310, 311] width 34 height 34
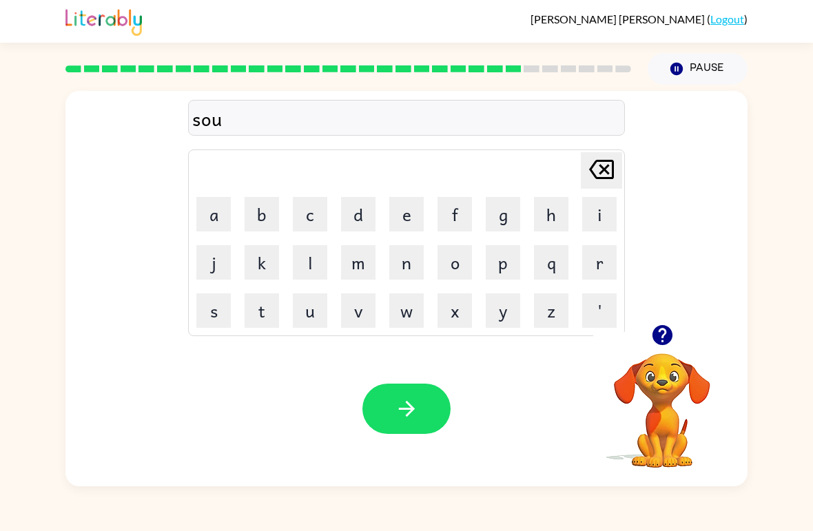
click at [294, 317] on button "u" at bounding box center [310, 311] width 34 height 34
click at [600, 177] on icon "Delete Delete last character input" at bounding box center [601, 169] width 33 height 33
click at [358, 203] on button "d" at bounding box center [358, 214] width 34 height 34
click at [592, 212] on button "i" at bounding box center [600, 214] width 34 height 34
click at [412, 258] on button "n" at bounding box center [406, 262] width 34 height 34
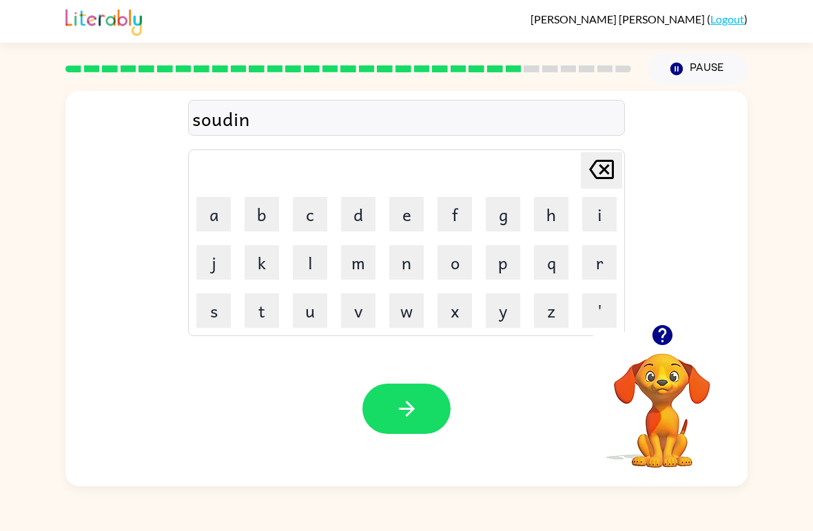
click at [395, 405] on icon "button" at bounding box center [407, 409] width 24 height 24
click at [674, 314] on div "Delete Delete last character input a b c d e f g h i j k l m n o p q r s t u v …" at bounding box center [406, 208] width 682 height 234
click at [674, 313] on div "Delete Delete last character input a b c d e f g h i j k l m n o p q r s t u v …" at bounding box center [406, 208] width 682 height 234
click at [671, 337] on icon "button" at bounding box center [662, 335] width 20 height 20
click at [311, 216] on button "c" at bounding box center [310, 214] width 34 height 34
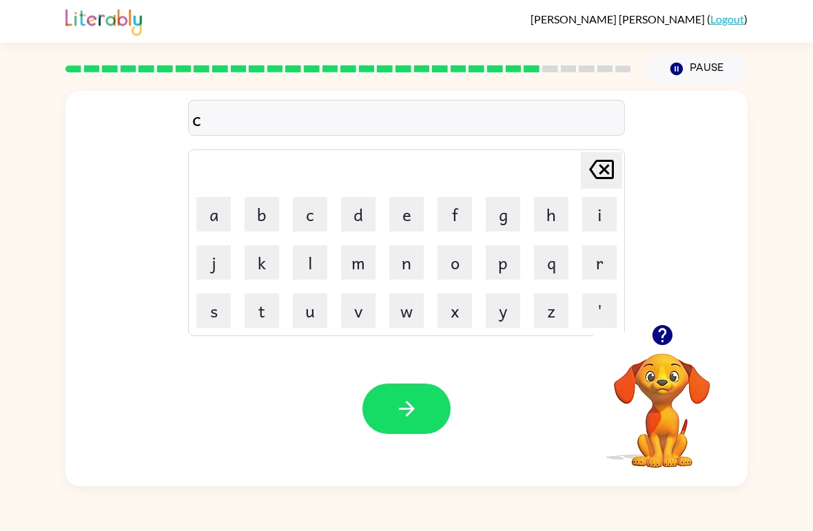
click at [397, 275] on button "n" at bounding box center [406, 262] width 34 height 34
click at [605, 163] on icon at bounding box center [601, 169] width 25 height 19
click at [456, 261] on button "o" at bounding box center [455, 262] width 34 height 34
click at [406, 319] on button "w" at bounding box center [406, 311] width 34 height 34
click at [414, 263] on button "n" at bounding box center [406, 262] width 34 height 34
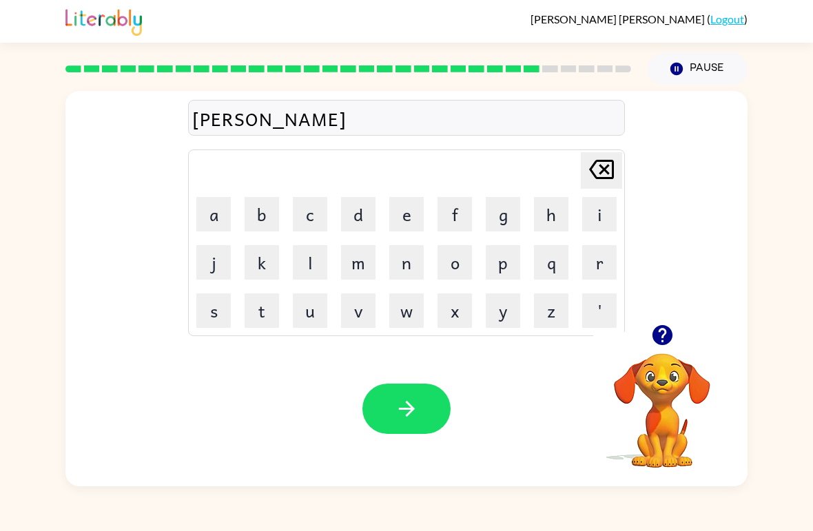
click at [409, 400] on icon "button" at bounding box center [407, 409] width 24 height 24
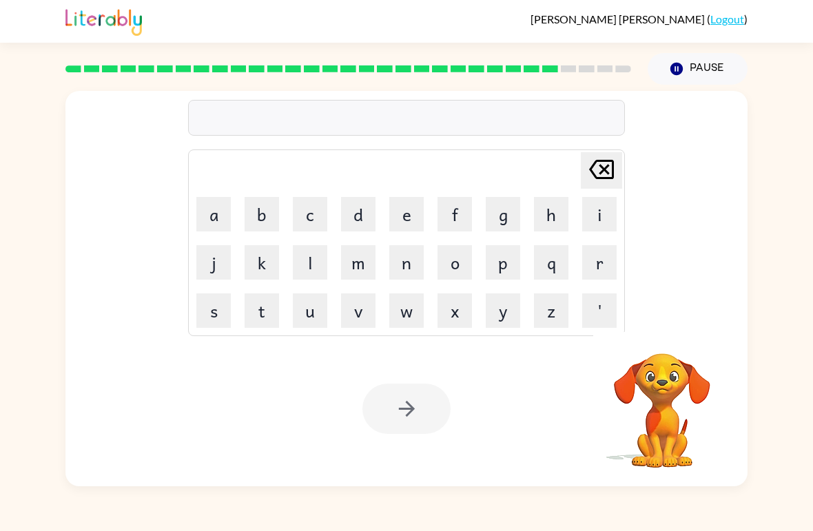
click at [314, 199] on button "c" at bounding box center [310, 214] width 34 height 34
click at [563, 210] on button "h" at bounding box center [551, 214] width 34 height 34
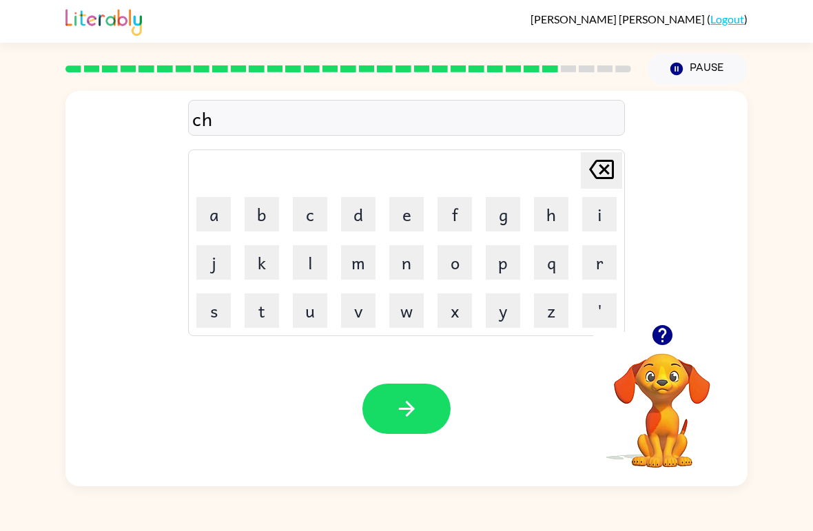
click at [211, 205] on button "a" at bounding box center [213, 214] width 34 height 34
click at [402, 265] on button "n" at bounding box center [406, 262] width 34 height 34
click at [390, 419] on button "button" at bounding box center [407, 409] width 88 height 50
click at [221, 308] on button "s" at bounding box center [213, 311] width 34 height 34
click at [543, 227] on button "h" at bounding box center [551, 214] width 34 height 34
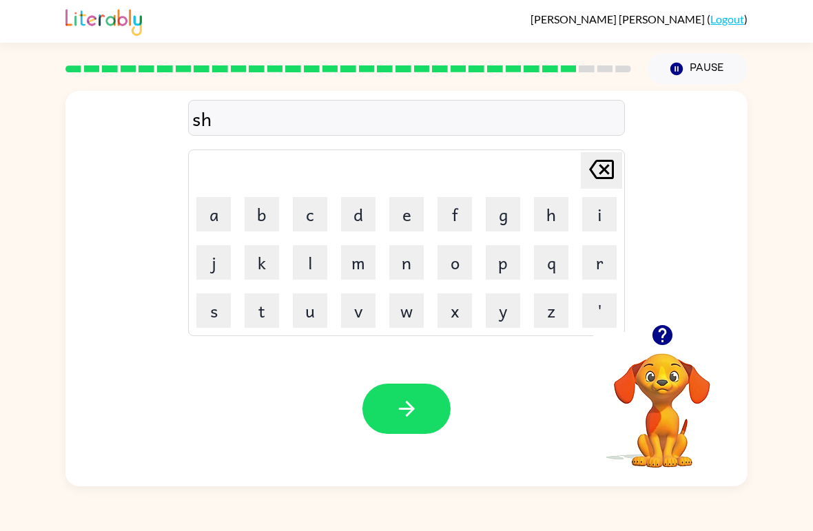
click at [453, 268] on button "o" at bounding box center [455, 262] width 34 height 34
click at [312, 319] on button "u" at bounding box center [310, 311] width 34 height 34
click at [263, 298] on button "t" at bounding box center [262, 311] width 34 height 34
click at [413, 396] on button "button" at bounding box center [407, 409] width 88 height 50
click at [262, 320] on button "t" at bounding box center [262, 311] width 34 height 34
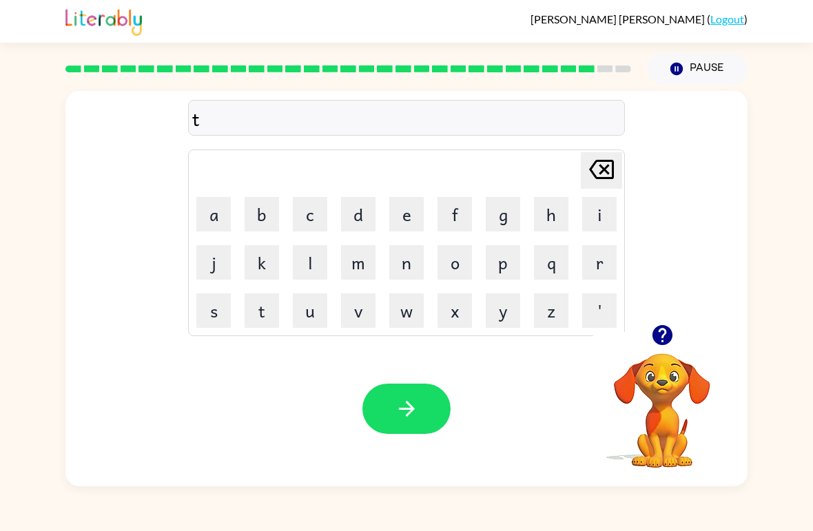
click at [540, 212] on button "h" at bounding box center [551, 214] width 34 height 34
click at [610, 209] on button "i" at bounding box center [600, 214] width 34 height 34
click at [604, 256] on button "r" at bounding box center [600, 262] width 34 height 34
click at [246, 298] on button "t" at bounding box center [262, 311] width 34 height 34
click at [587, 171] on icon "Delete Delete last character input" at bounding box center [601, 169] width 33 height 33
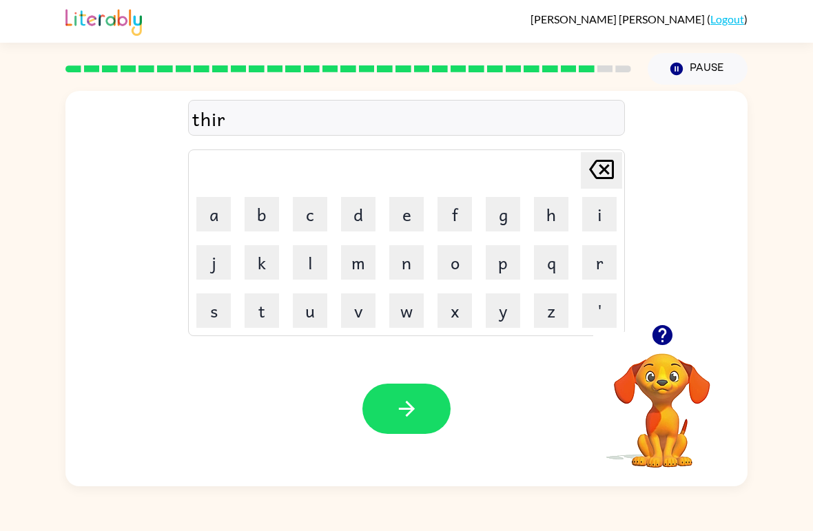
click at [203, 310] on button "s" at bounding box center [213, 311] width 34 height 34
click at [272, 316] on button "t" at bounding box center [262, 311] width 34 height 34
click at [401, 391] on button "button" at bounding box center [407, 409] width 88 height 50
click at [666, 335] on icon "button" at bounding box center [662, 335] width 20 height 20
click at [604, 259] on button "r" at bounding box center [600, 262] width 34 height 34
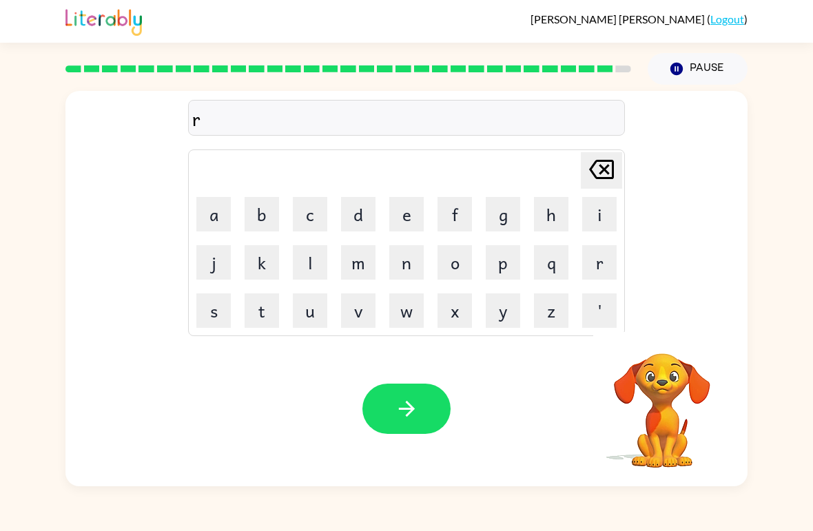
click at [611, 203] on button "i" at bounding box center [600, 214] width 34 height 34
click at [505, 265] on button "p" at bounding box center [503, 262] width 34 height 34
click at [423, 387] on button "button" at bounding box center [407, 409] width 88 height 50
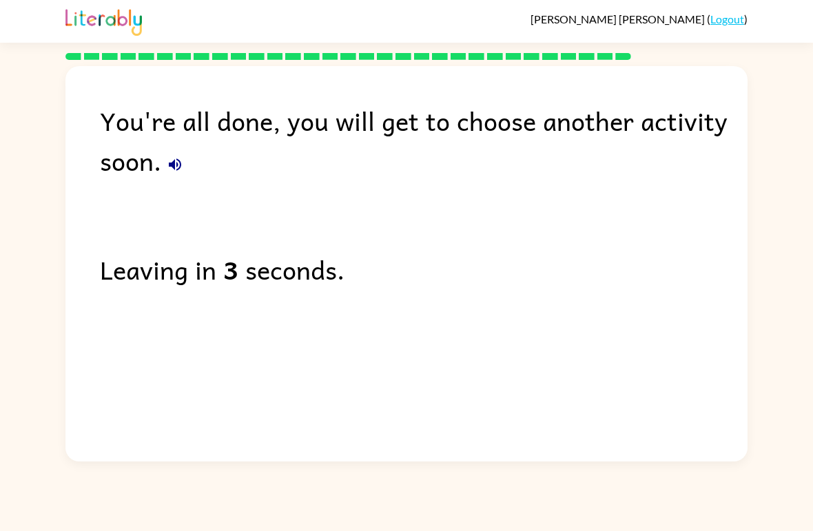
click at [185, 174] on button "button" at bounding box center [175, 165] width 28 height 28
